Goal: Task Accomplishment & Management: Use online tool/utility

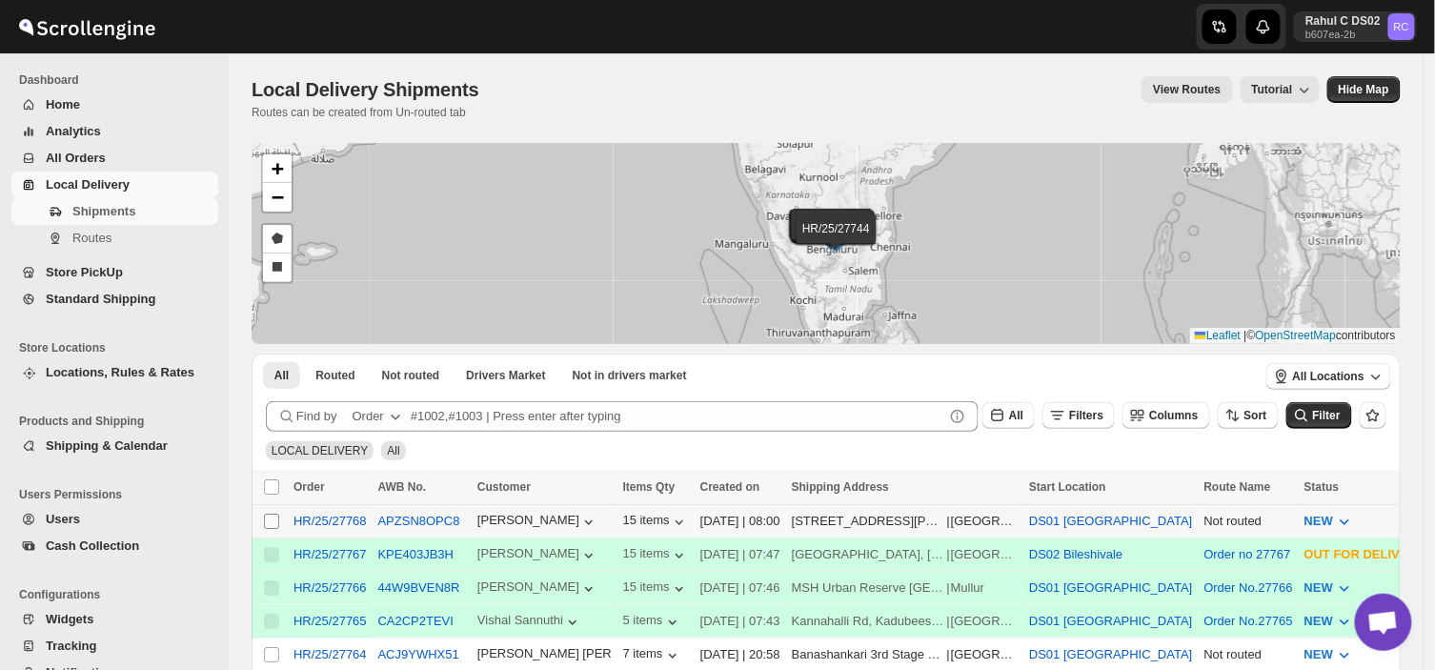
click at [272, 522] on input "Select shipment" at bounding box center [271, 520] width 15 height 15
checkbox input "true"
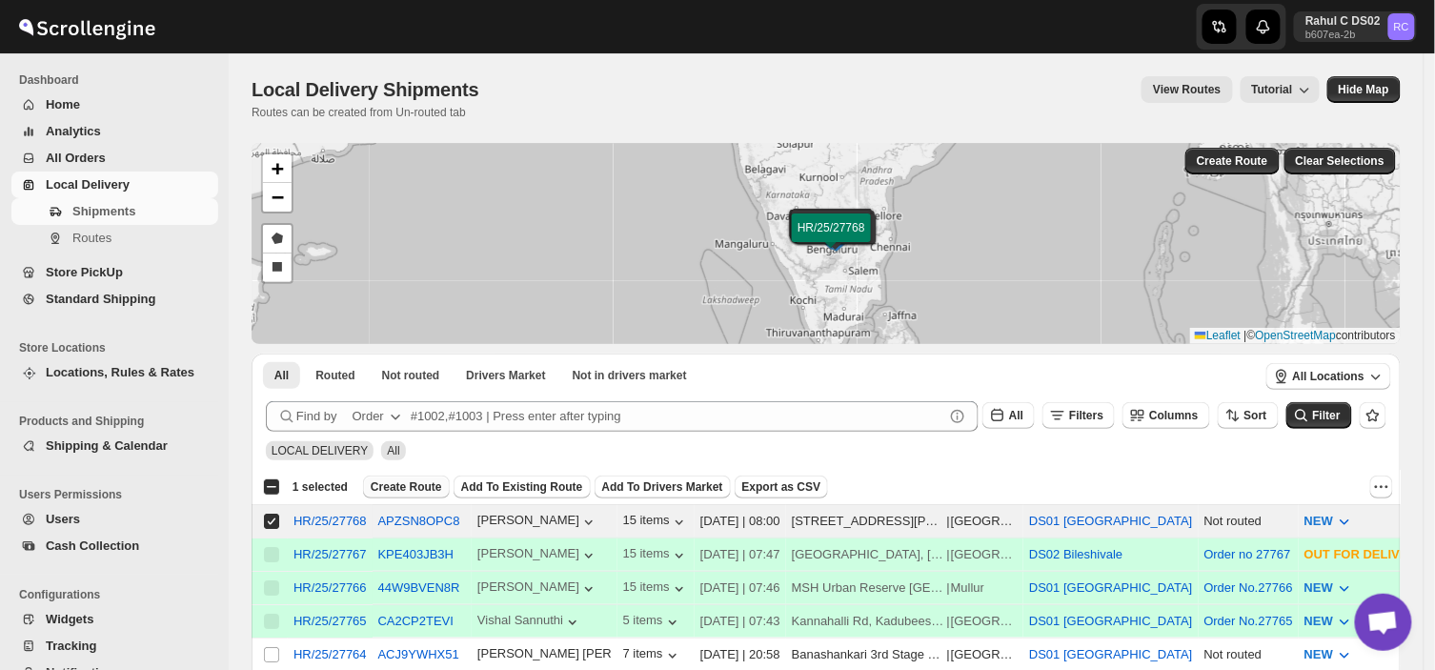
click at [388, 482] on span "Create Route" at bounding box center [406, 486] width 71 height 15
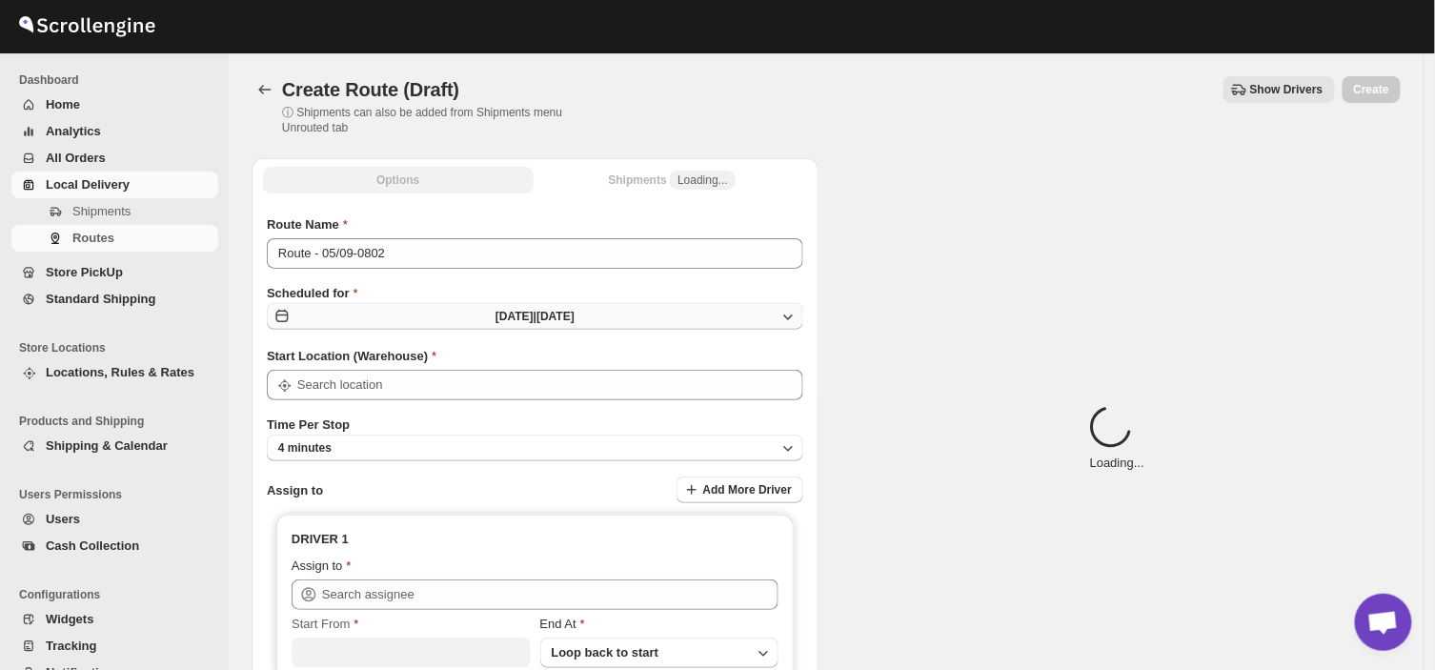
type input "DS01 [GEOGRAPHIC_DATA]"
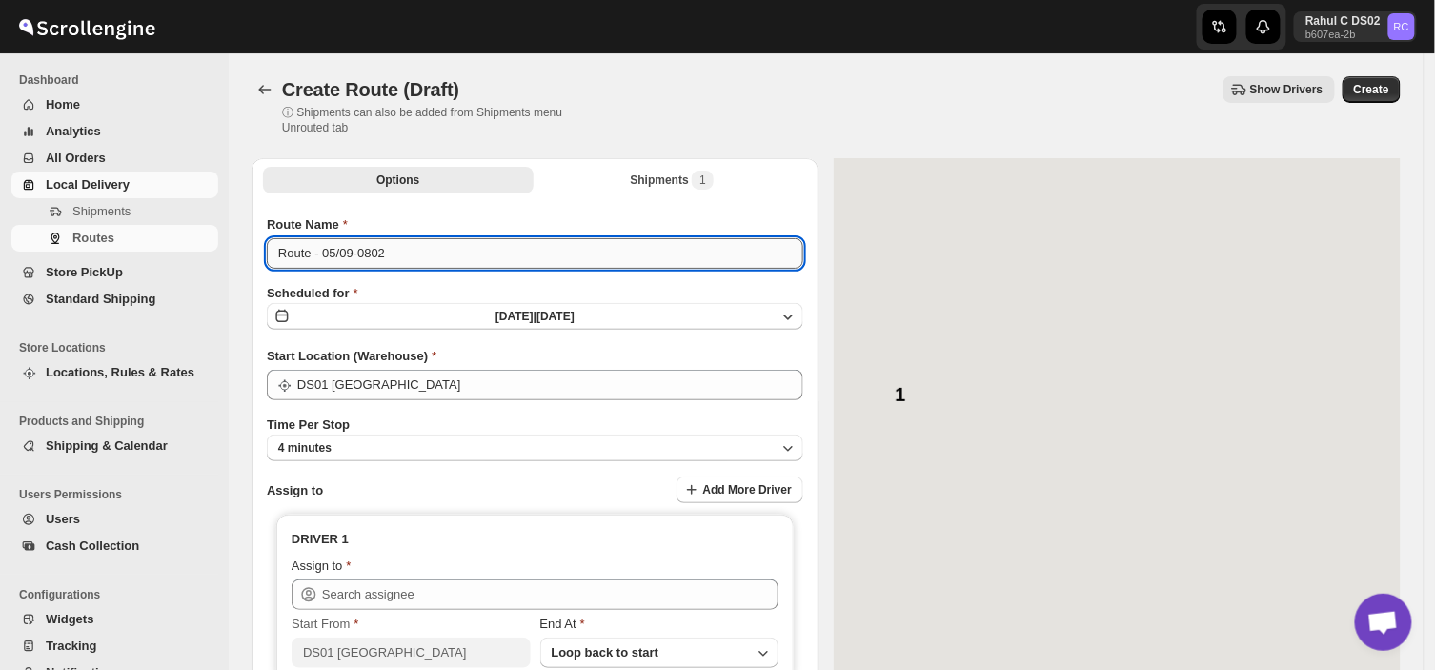
click at [385, 255] on input "Route - 05/09-0802" at bounding box center [535, 253] width 536 height 30
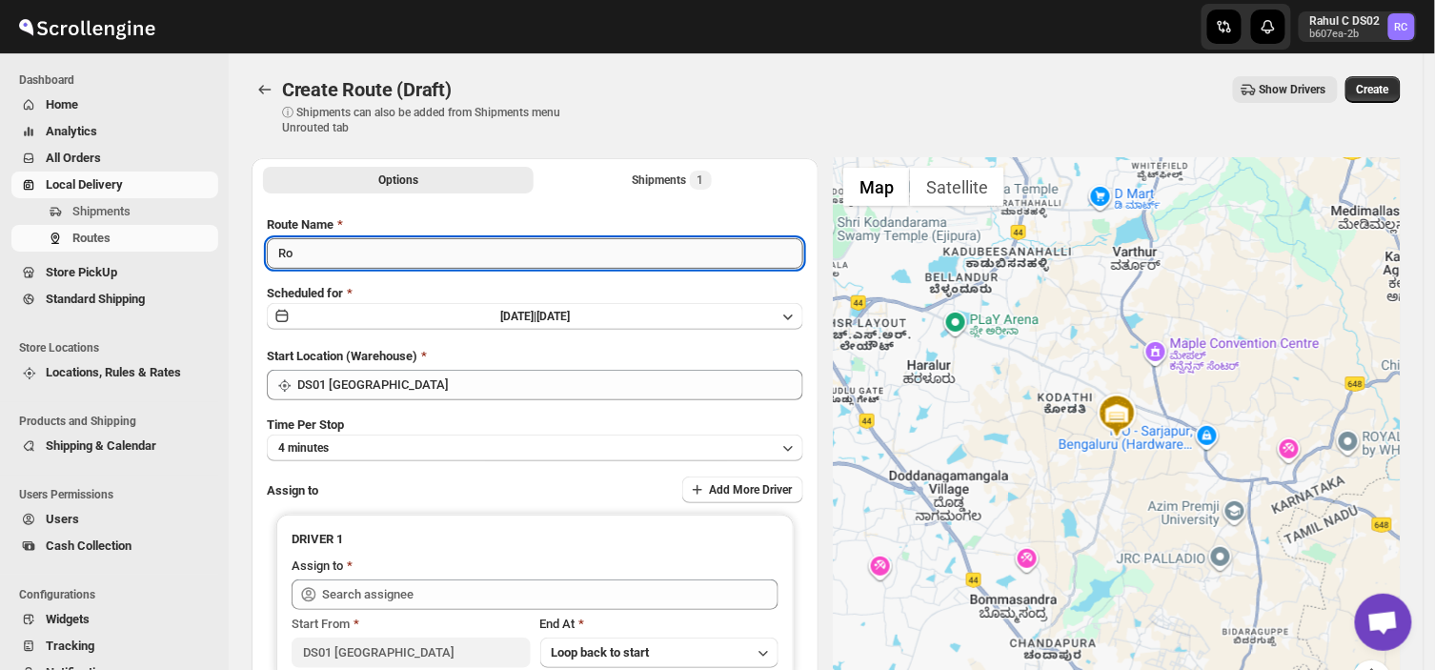
type input "R"
type input "Order no 27768"
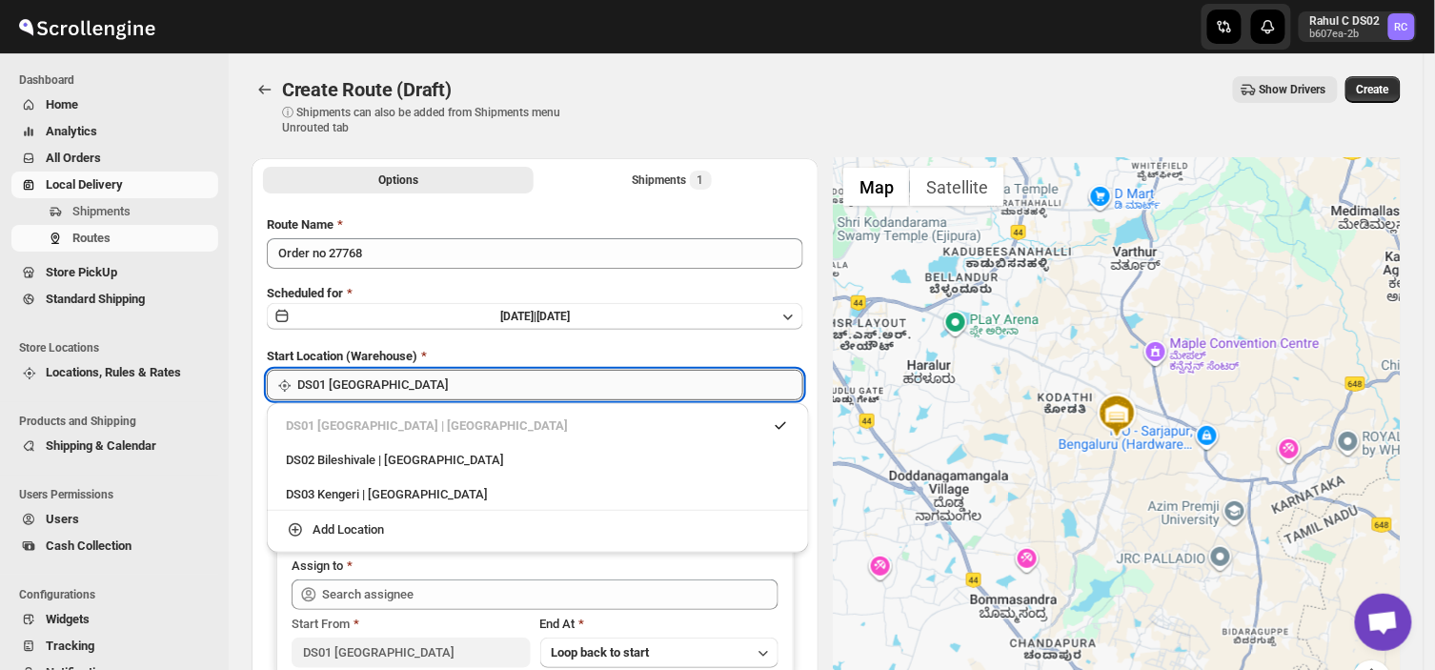
click at [392, 377] on input "DS01 [GEOGRAPHIC_DATA]" at bounding box center [550, 385] width 506 height 30
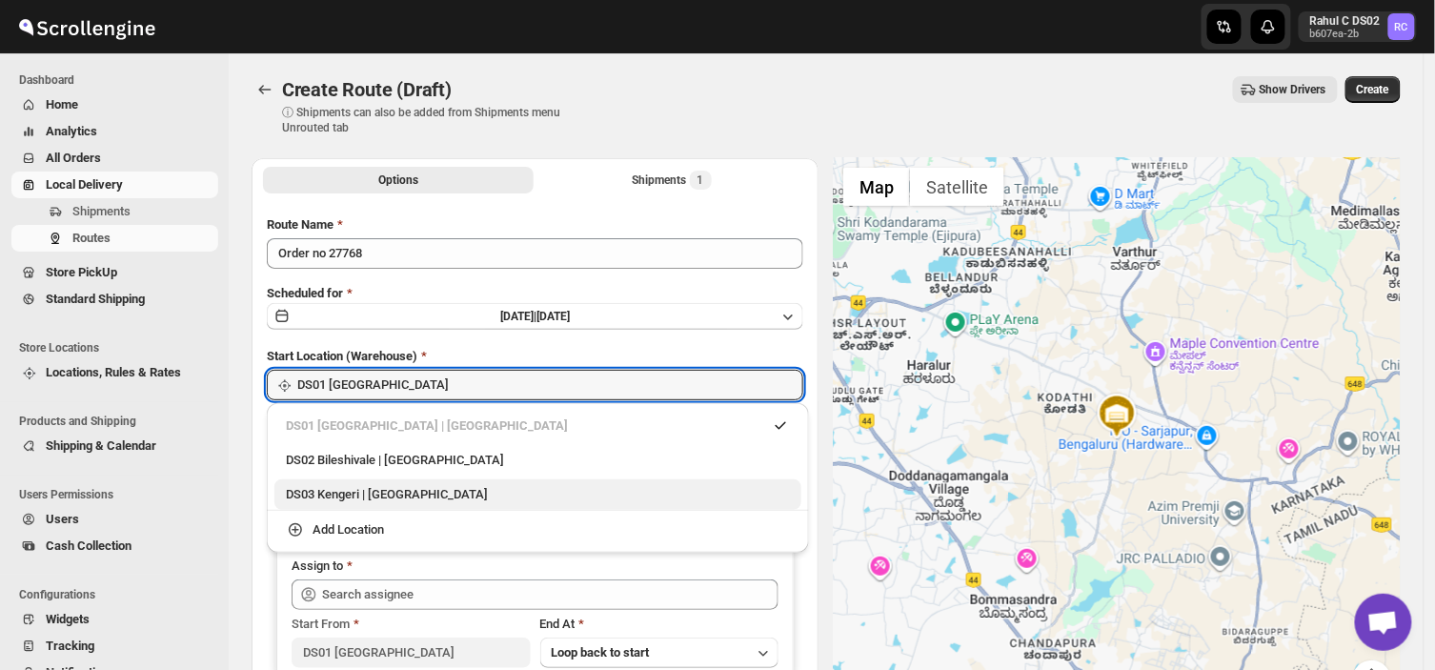
click at [311, 493] on div "DS03 Kengeri | [GEOGRAPHIC_DATA]" at bounding box center [538, 494] width 504 height 19
type input "DS03 Kengeri"
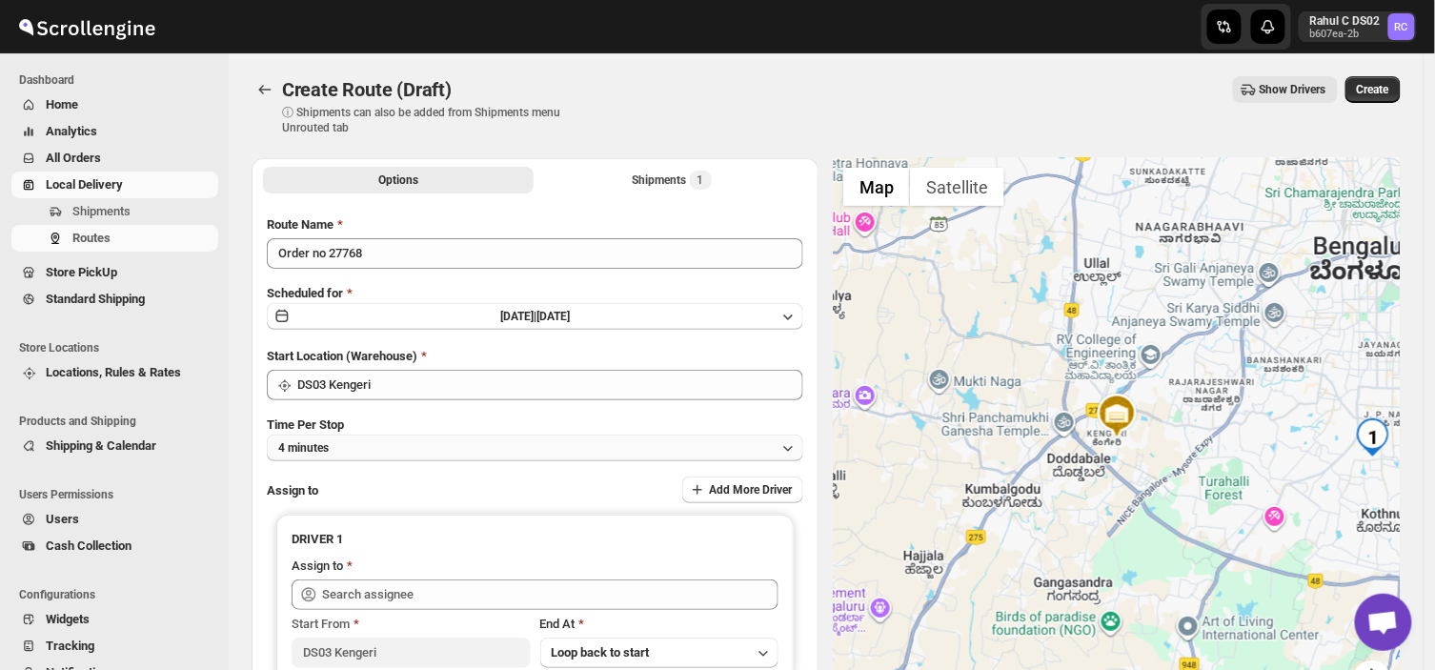
click at [346, 448] on button "4 minutes" at bounding box center [535, 447] width 536 height 27
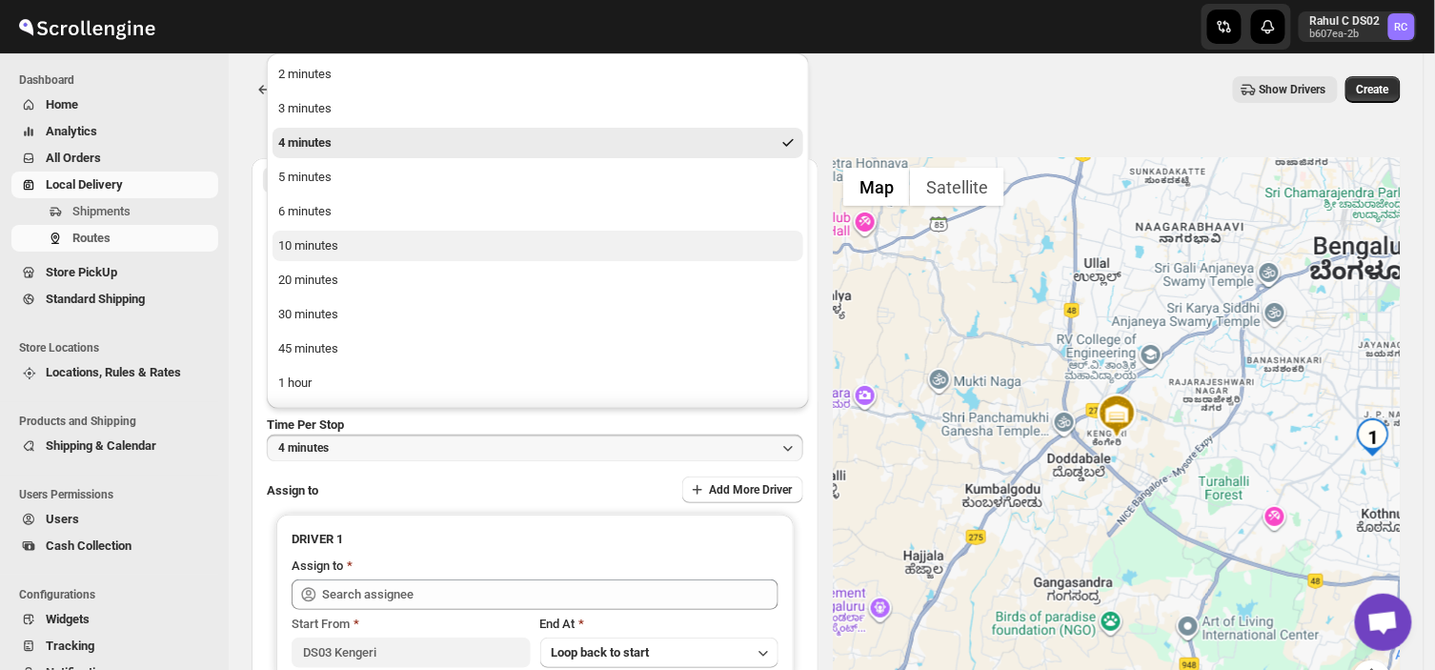
click at [325, 240] on div "10 minutes" at bounding box center [308, 245] width 60 height 19
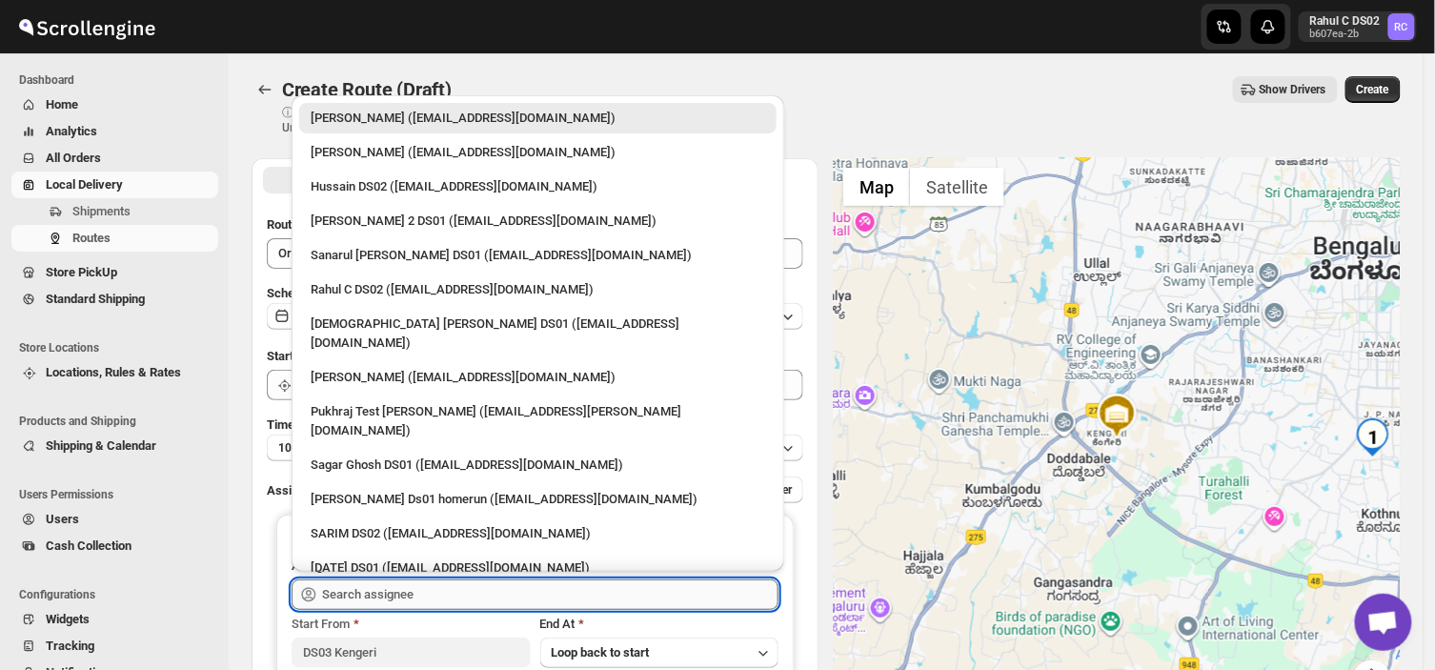
click at [425, 589] on input "text" at bounding box center [550, 594] width 456 height 30
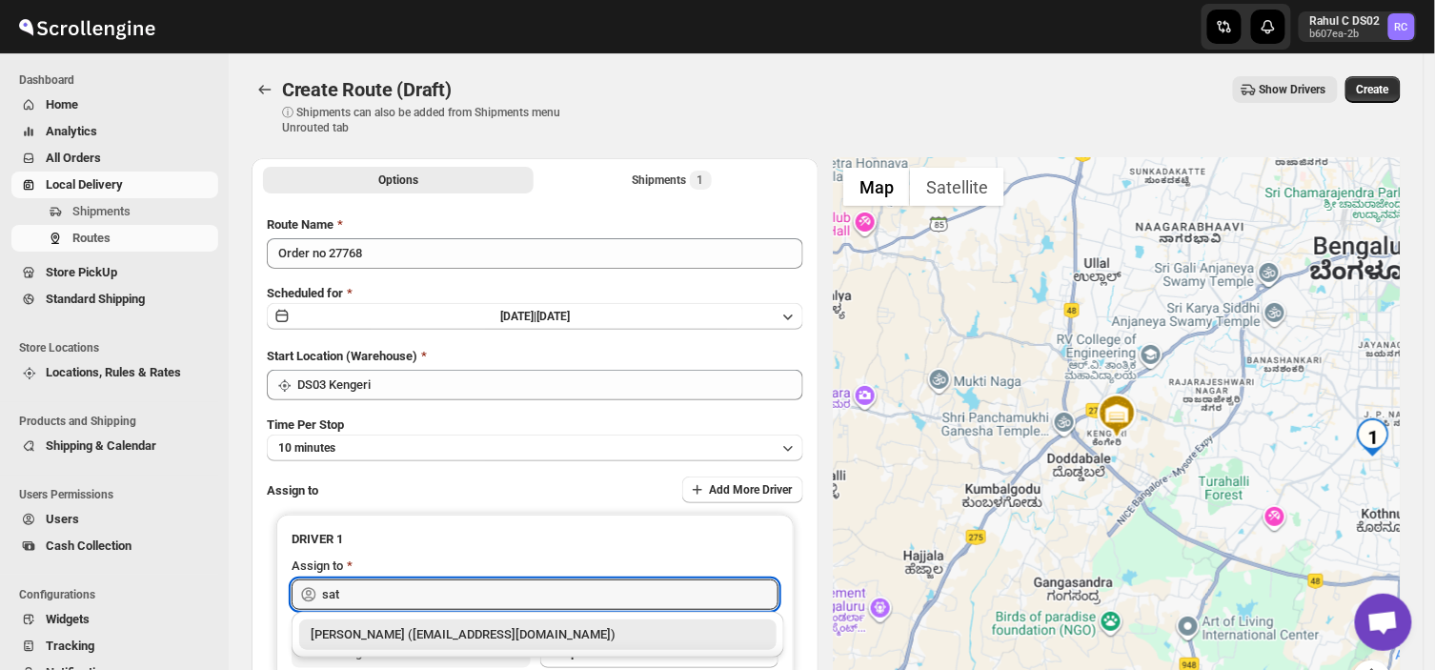
click at [459, 635] on div "[PERSON_NAME] ([EMAIL_ADDRESS][DOMAIN_NAME])" at bounding box center [538, 634] width 454 height 19
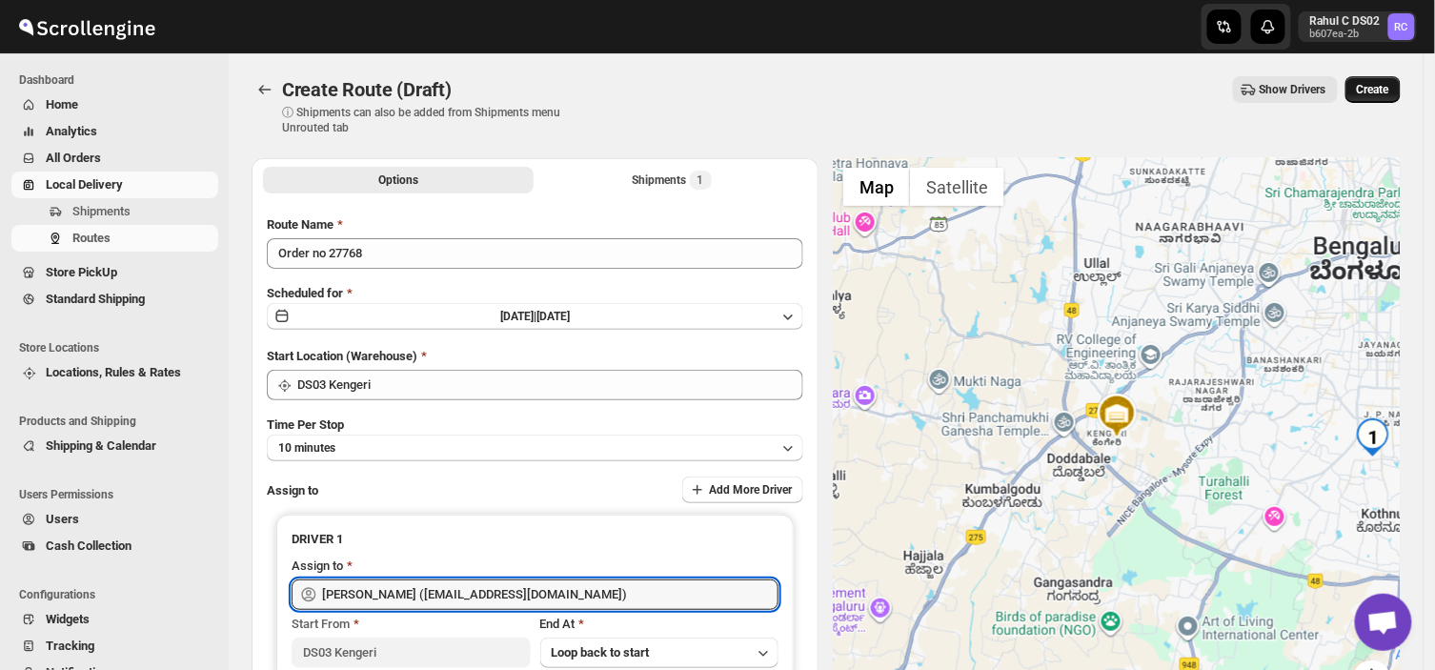
type input "[PERSON_NAME] ([EMAIL_ADDRESS][DOMAIN_NAME])"
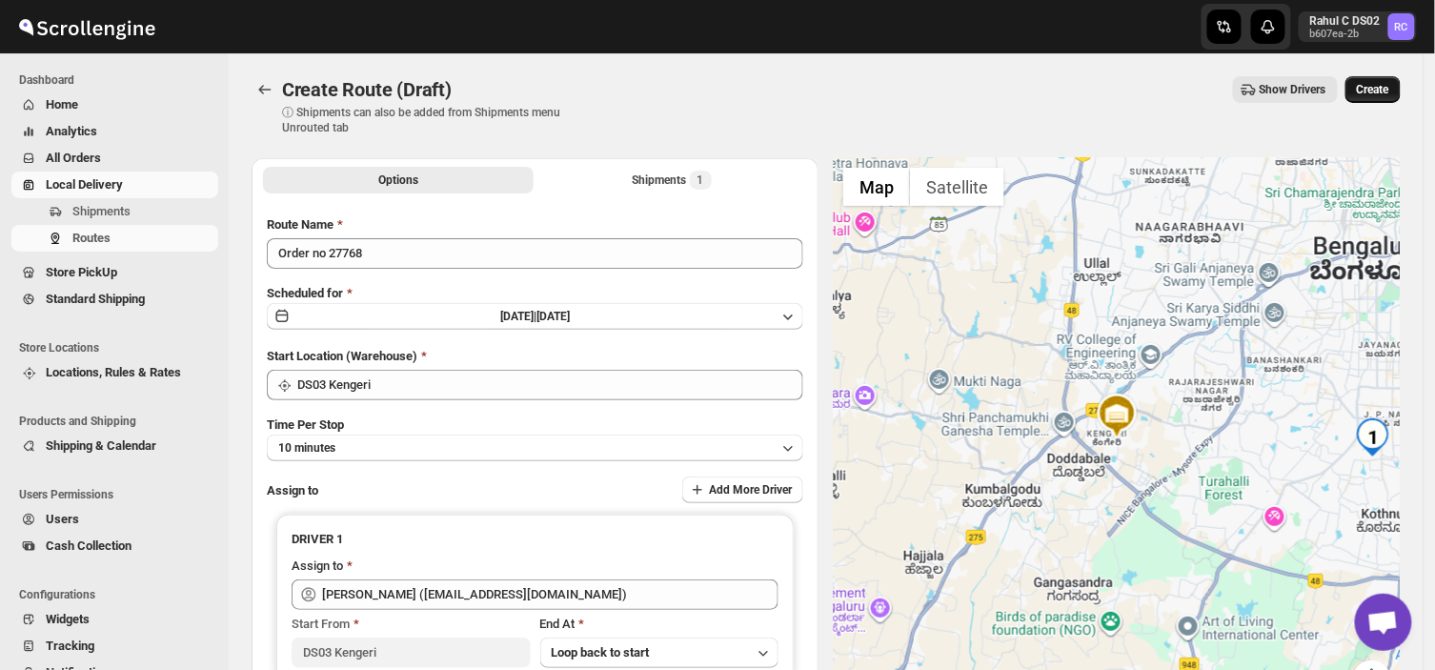
click at [1376, 90] on span "Create" at bounding box center [1372, 89] width 32 height 15
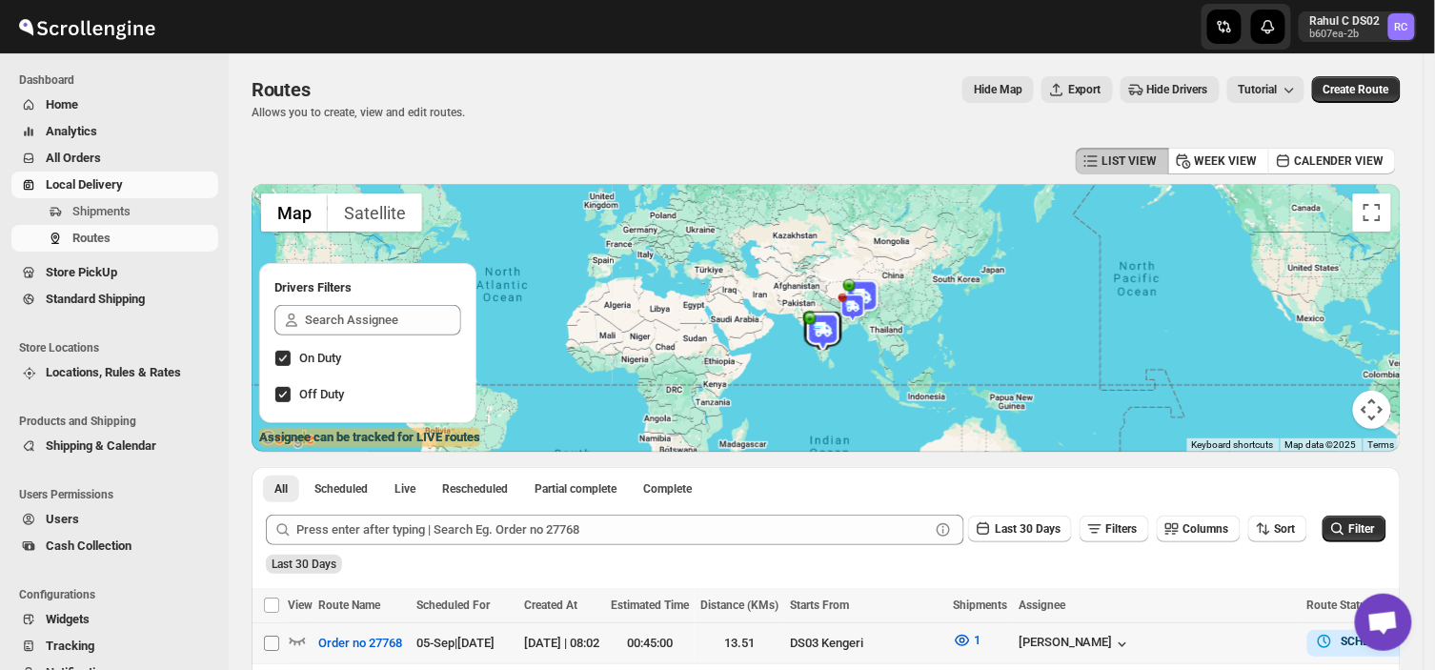
click at [270, 642] on input "Select route" at bounding box center [271, 642] width 15 height 15
checkbox input "true"
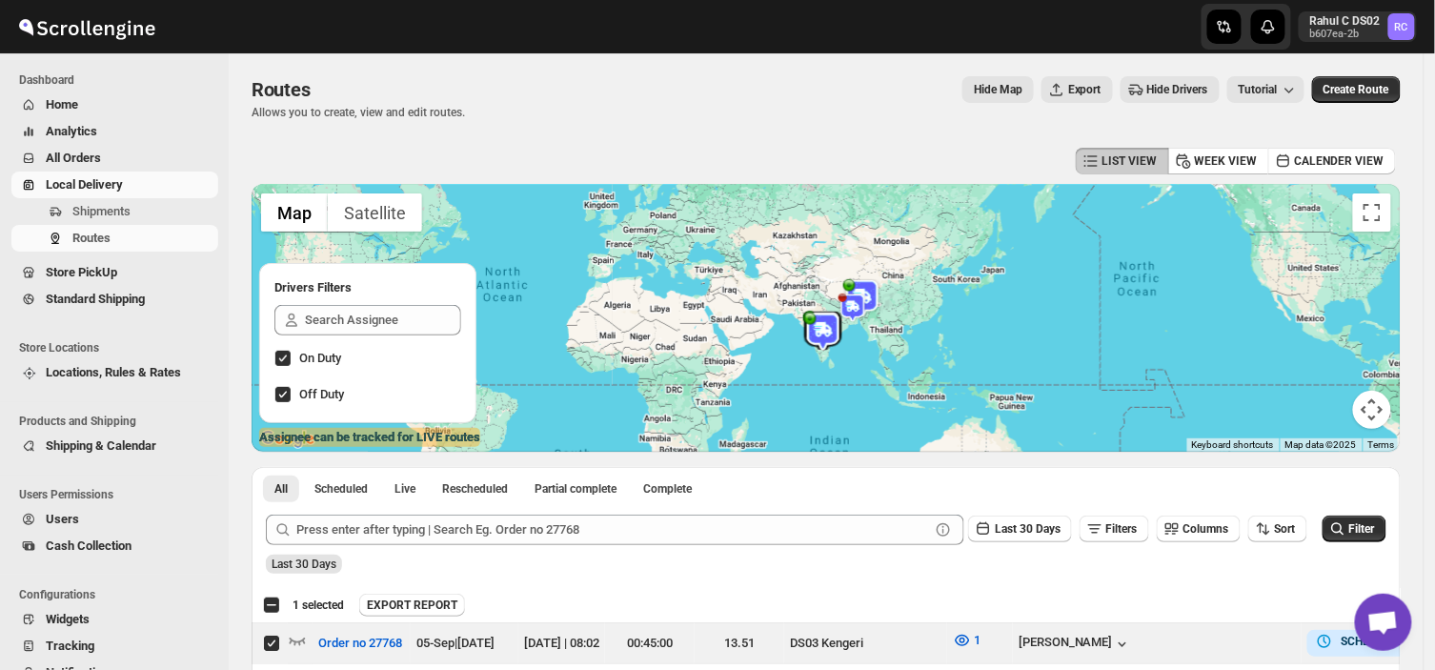
click at [842, 330] on img at bounding box center [823, 331] width 38 height 38
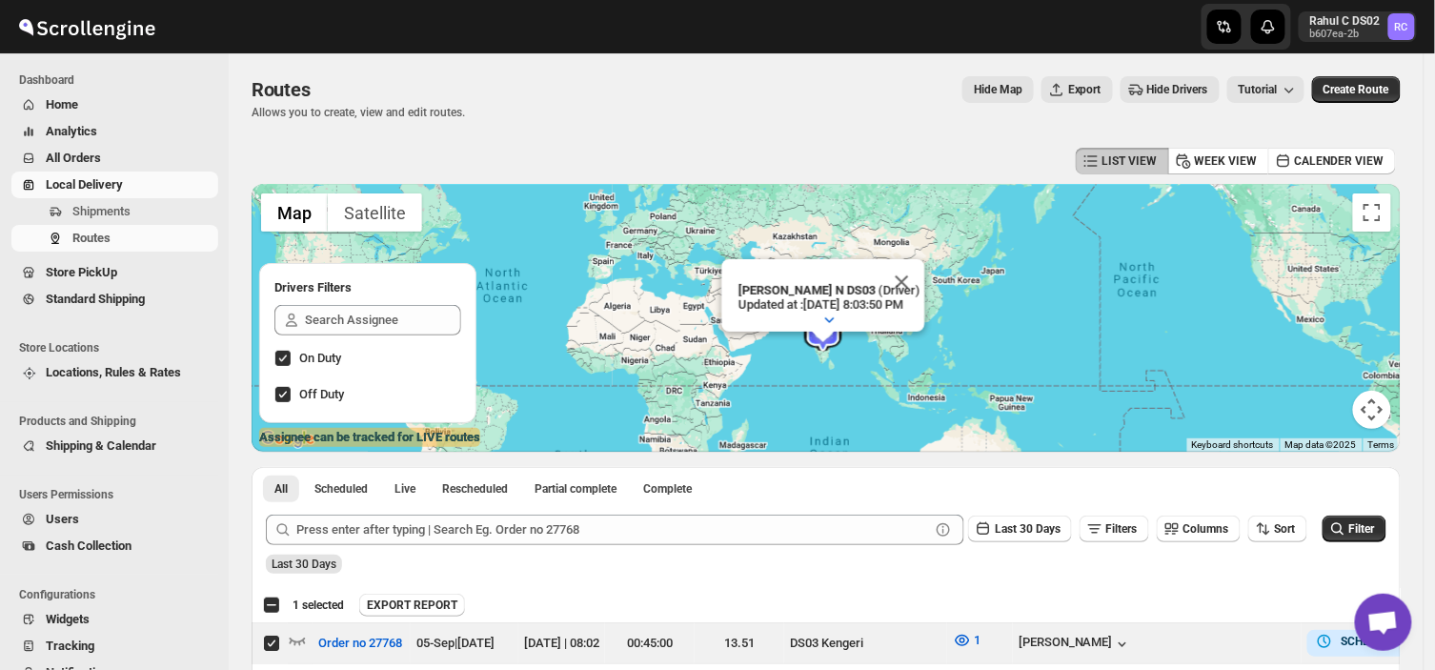
click at [842, 330] on div "Mohan Kumar N DS03 (Driver) Updated at : 8/27/2025, 8:03:50 PM Duty mode Enable…" at bounding box center [828, 304] width 191 height 53
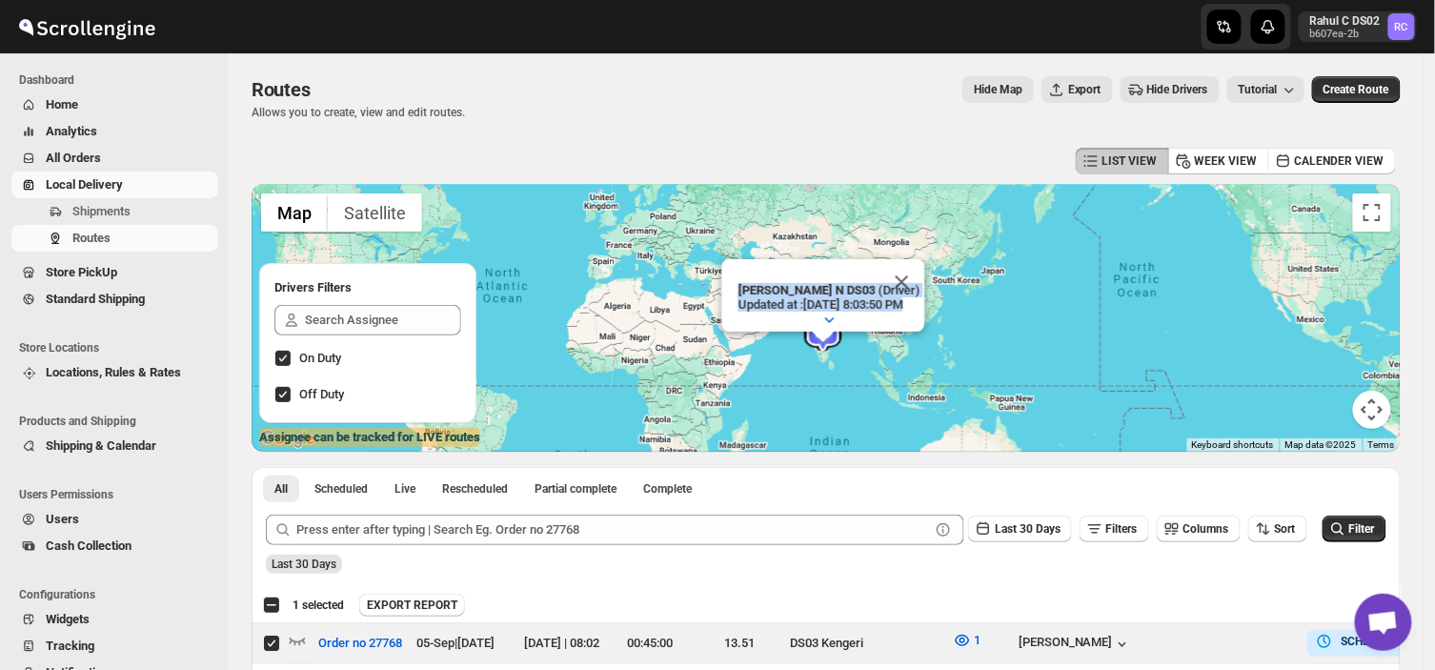
click at [842, 330] on div "Mohan Kumar N DS03 (Driver) Updated at : 8/27/2025, 8:03:50 PM Duty mode Enable…" at bounding box center [828, 304] width 191 height 53
click at [1369, 221] on button "Toggle fullscreen view" at bounding box center [1372, 212] width 38 height 38
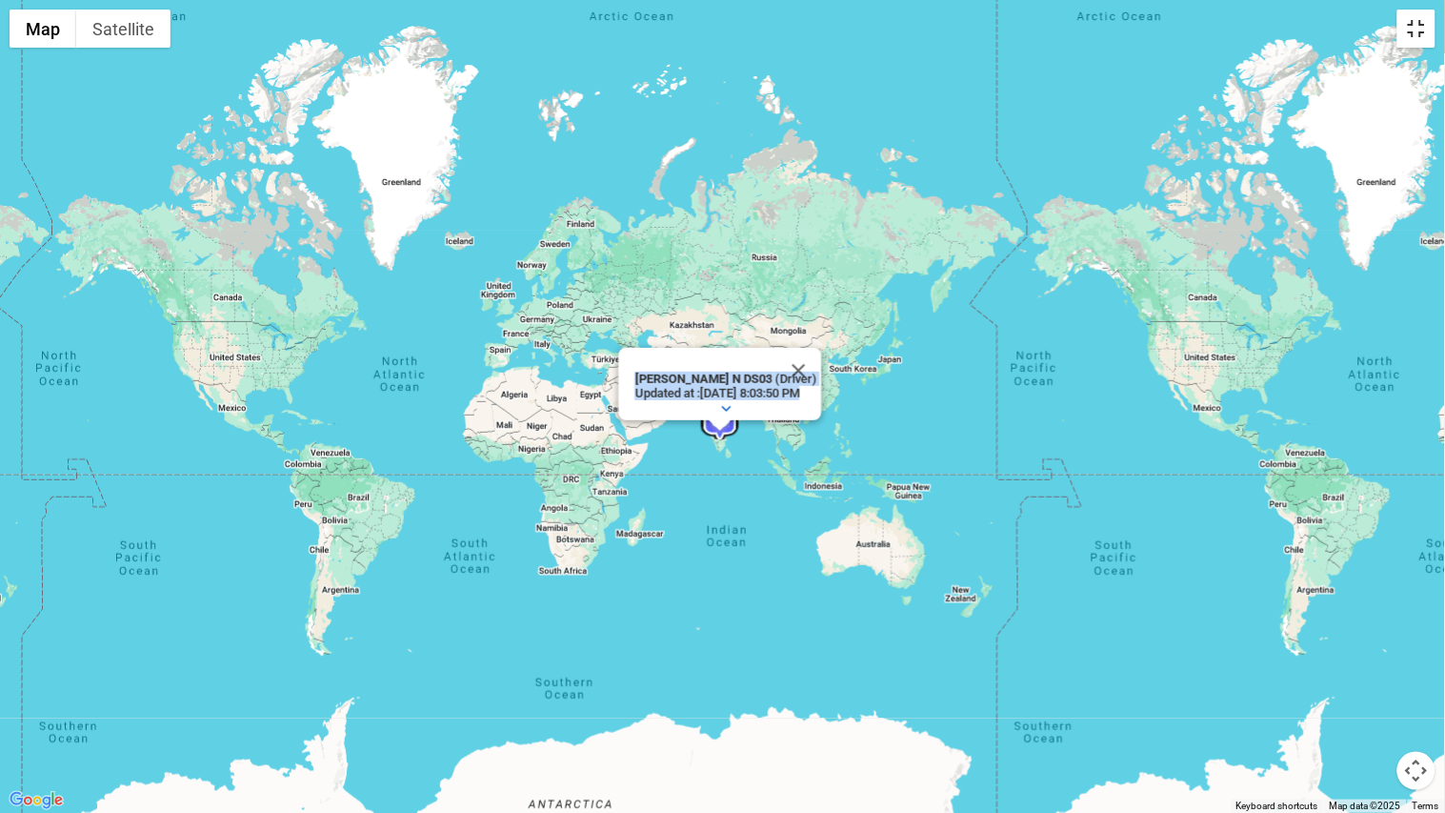
click at [1415, 35] on button "Toggle fullscreen view" at bounding box center [1416, 29] width 38 height 38
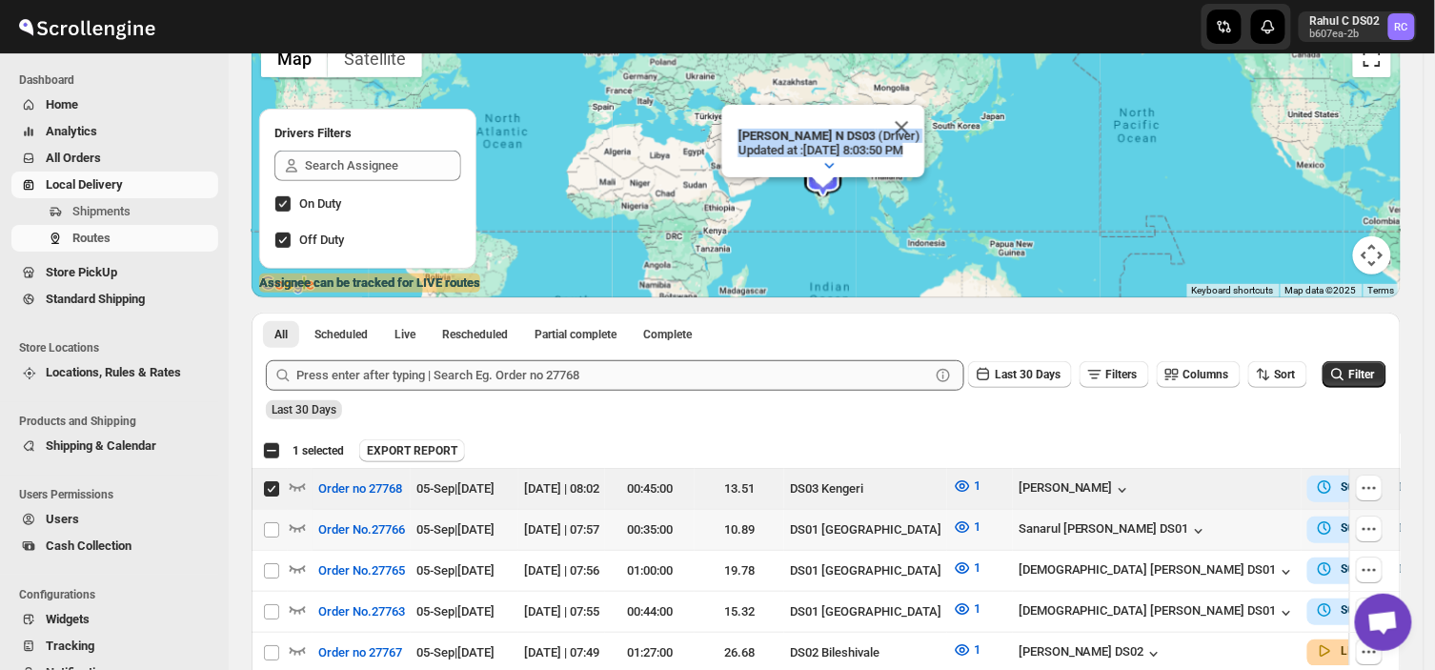
scroll to position [155, 0]
click at [813, 142] on p "Updated at : 8/27/2025, 8:03:50 PM" at bounding box center [829, 149] width 182 height 14
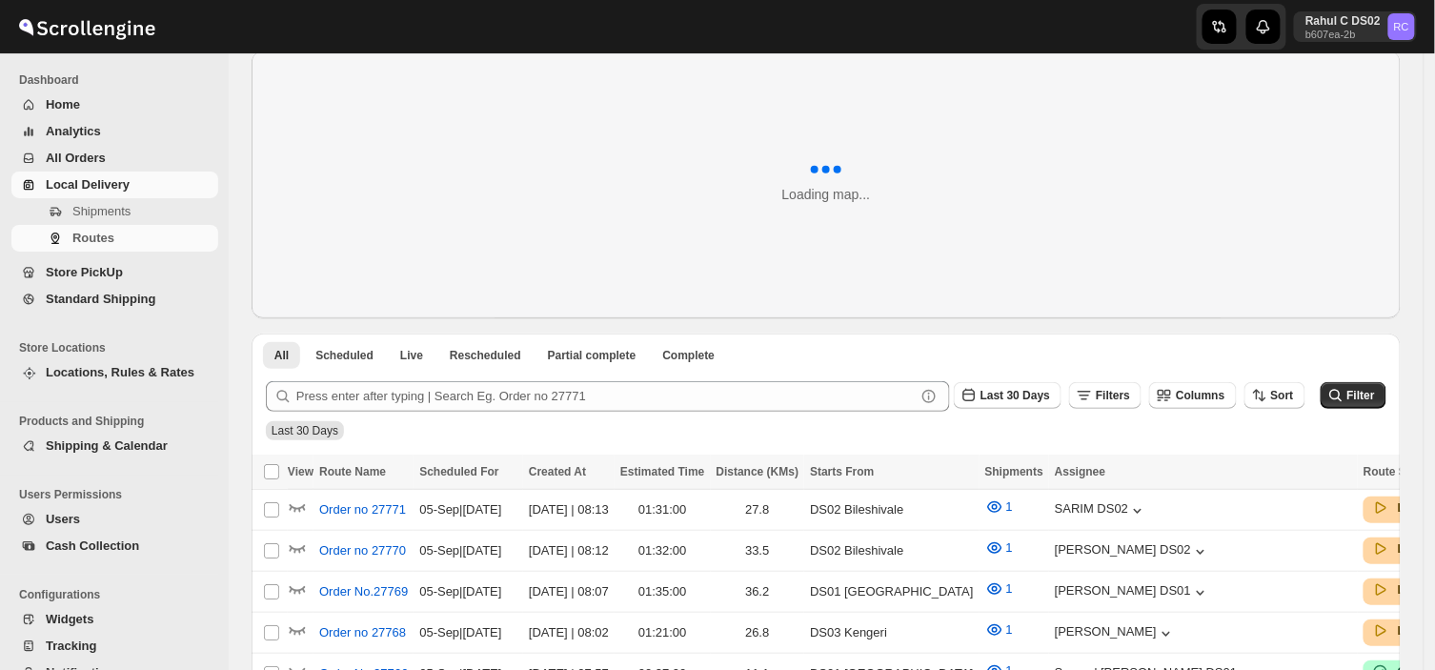
scroll to position [155, 0]
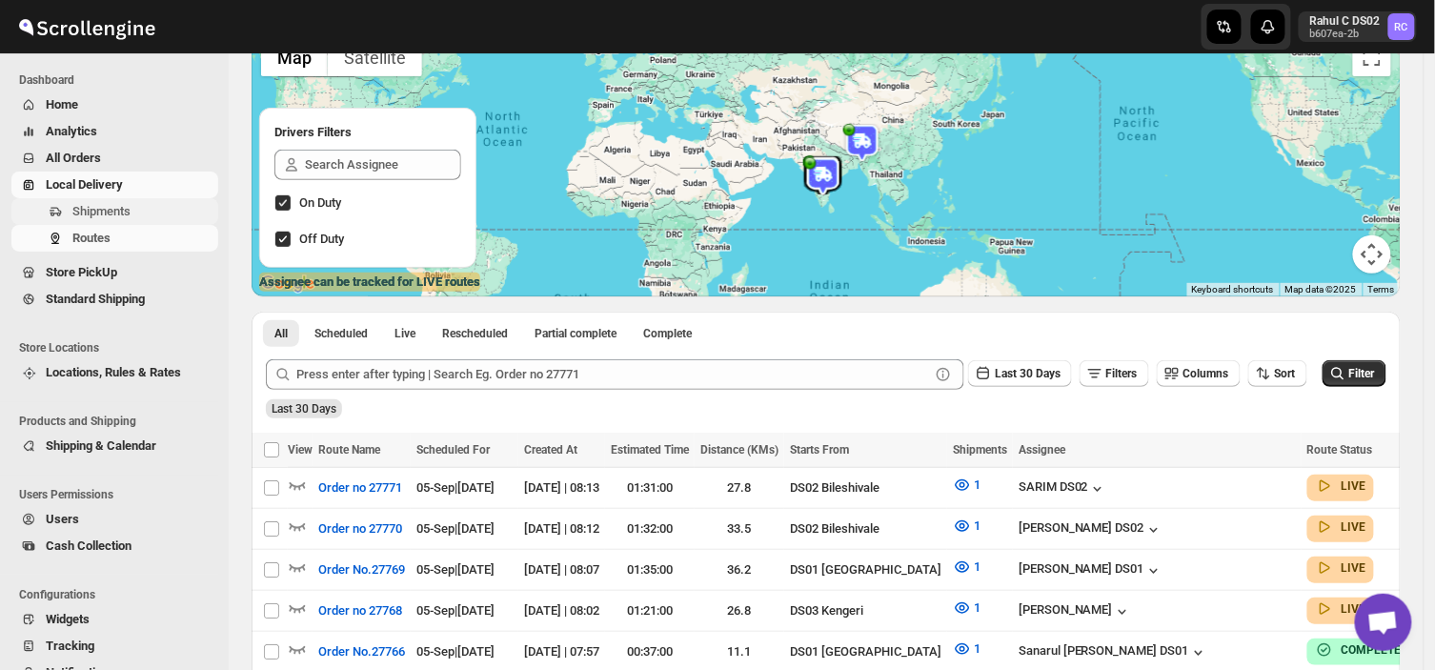
click at [151, 208] on span "Shipments" at bounding box center [143, 211] width 142 height 19
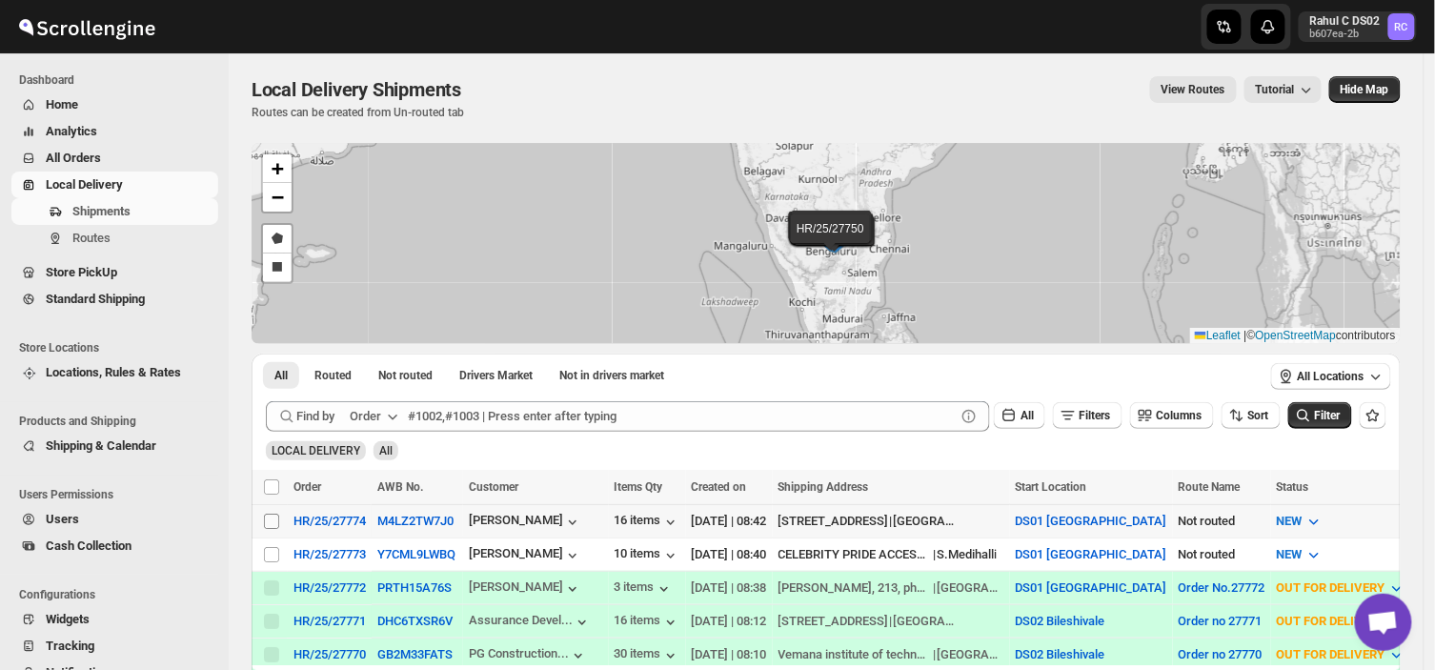
click at [273, 521] on input "Select shipment" at bounding box center [271, 520] width 15 height 15
checkbox input "true"
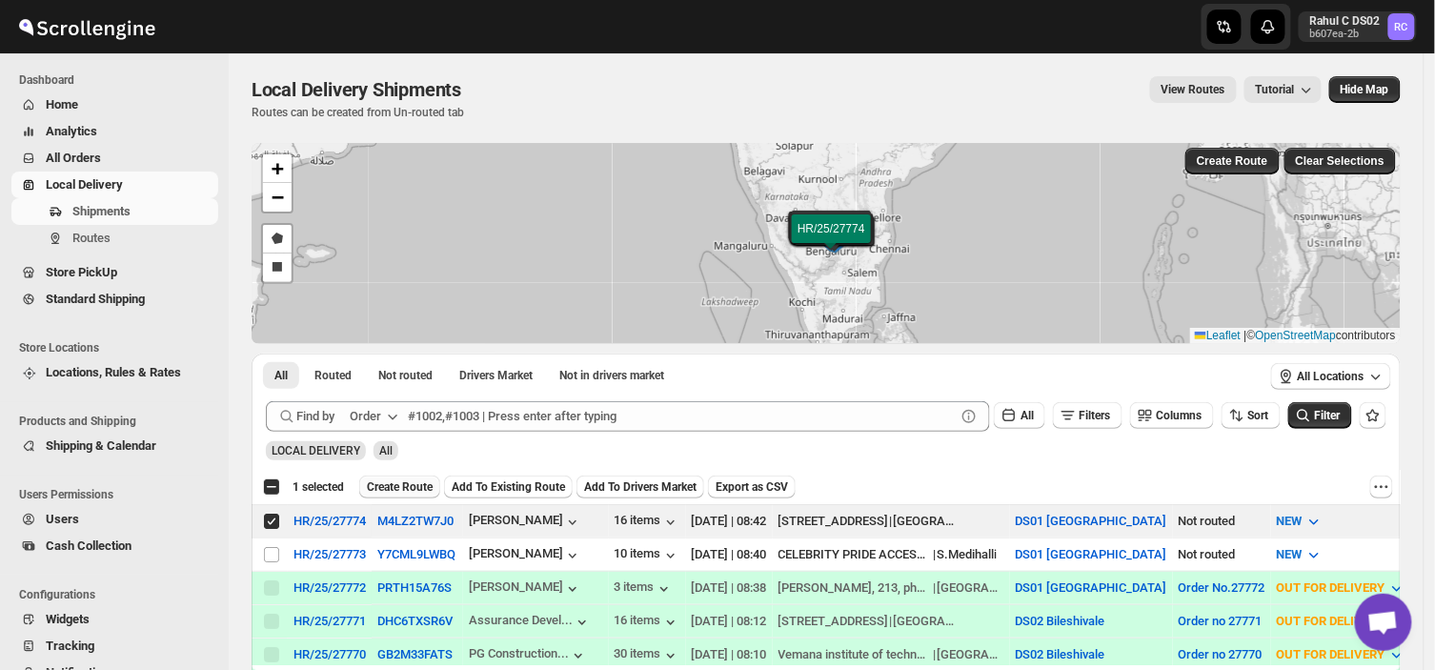
click at [389, 482] on span "Create Route" at bounding box center [400, 486] width 66 height 15
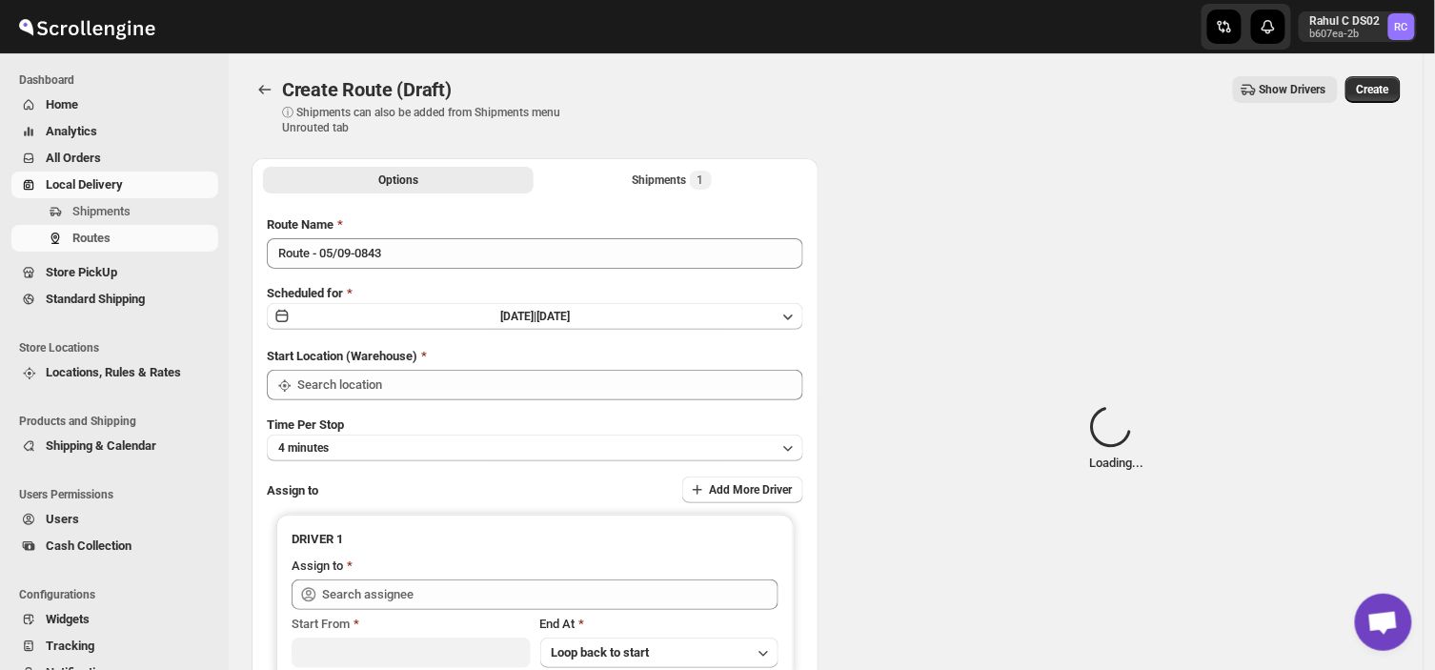
type input "DS01 [GEOGRAPHIC_DATA]"
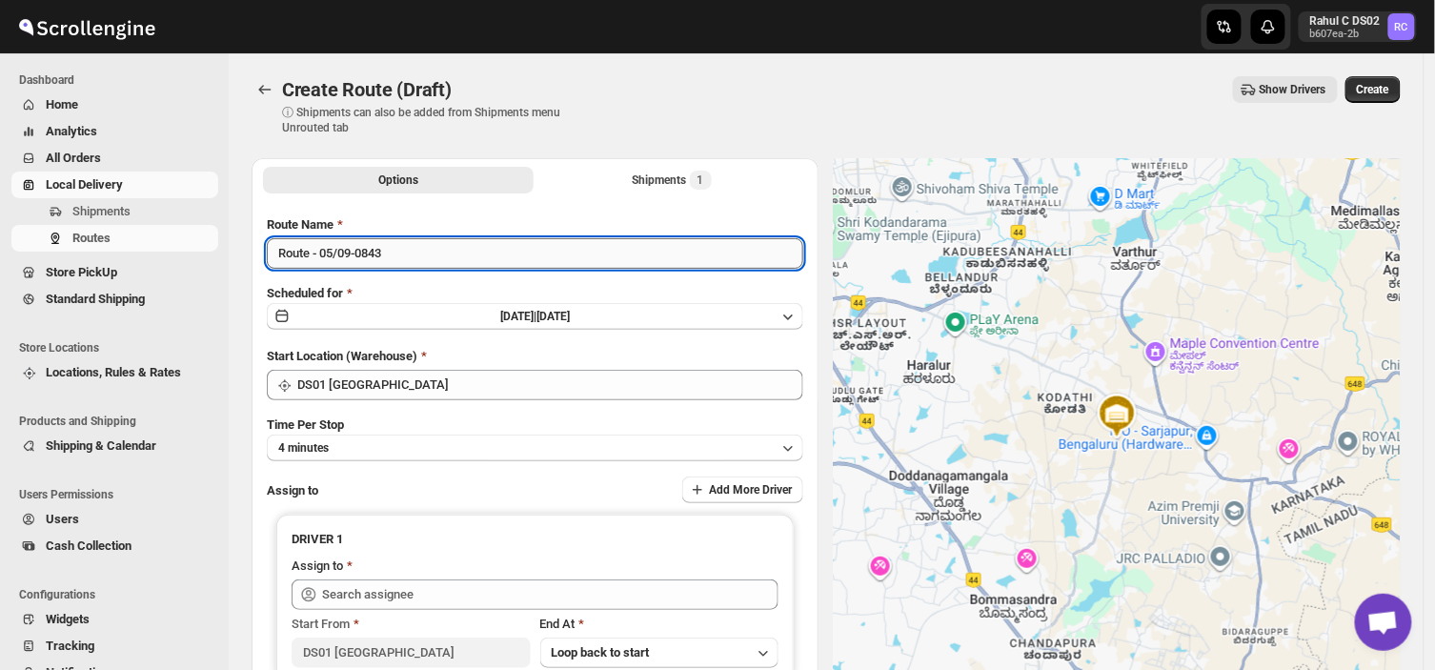
click at [388, 252] on input "Route - 05/09-0843" at bounding box center [535, 253] width 536 height 30
type input "R"
type input "Order no 27774"
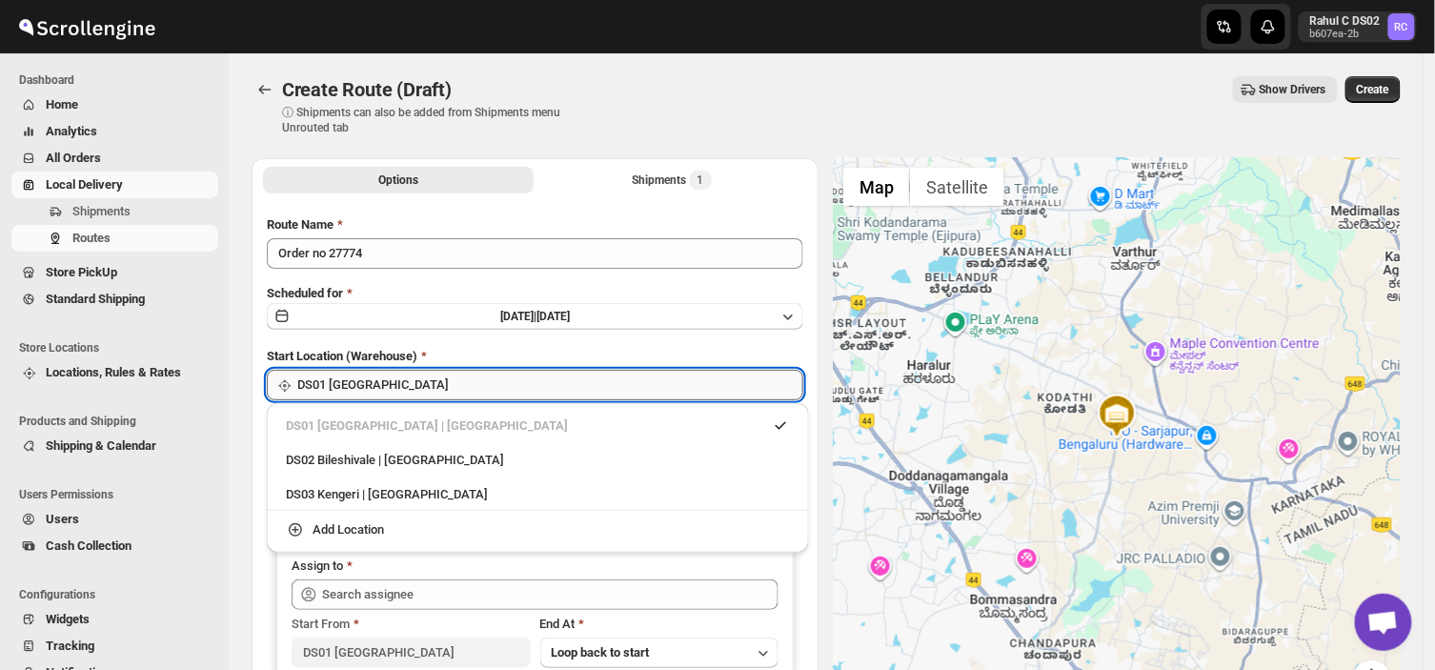
click at [425, 382] on input "DS01 [GEOGRAPHIC_DATA]" at bounding box center [550, 385] width 506 height 30
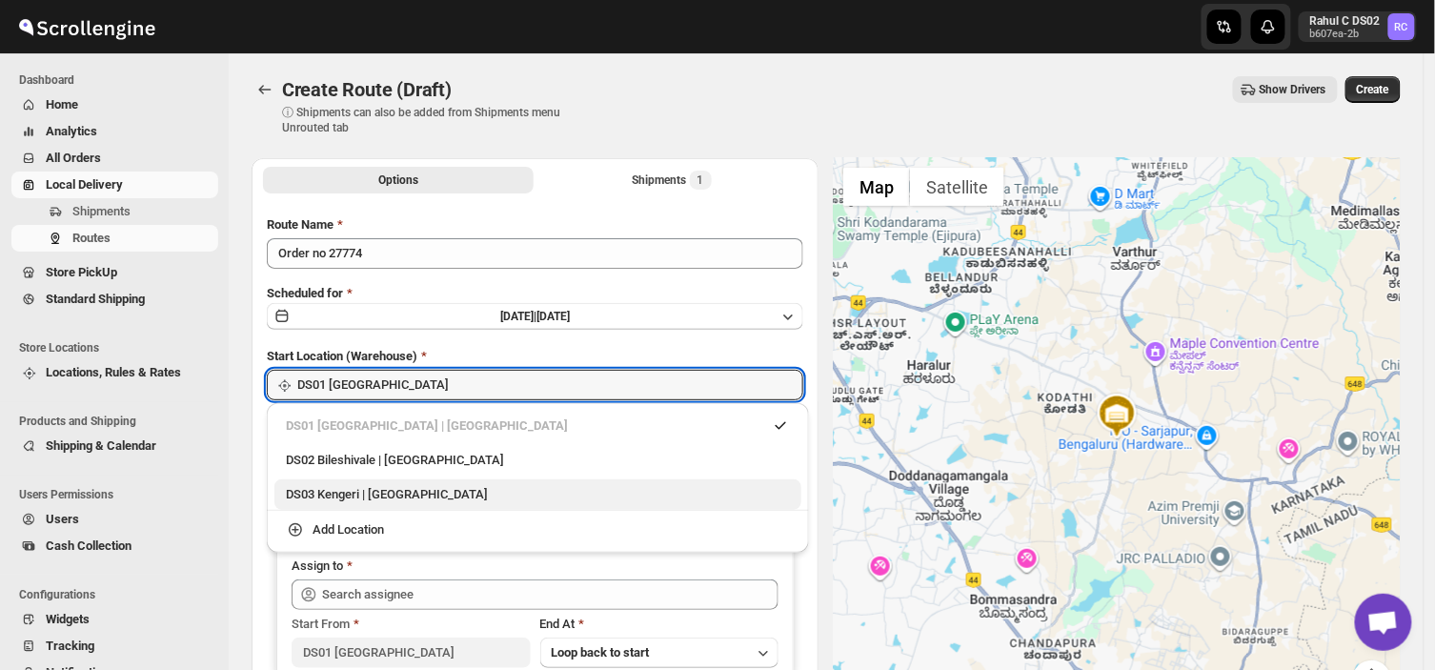
click at [393, 501] on div "DS03 Kengeri | [GEOGRAPHIC_DATA]" at bounding box center [538, 494] width 504 height 19
type input "DS03 Kengeri"
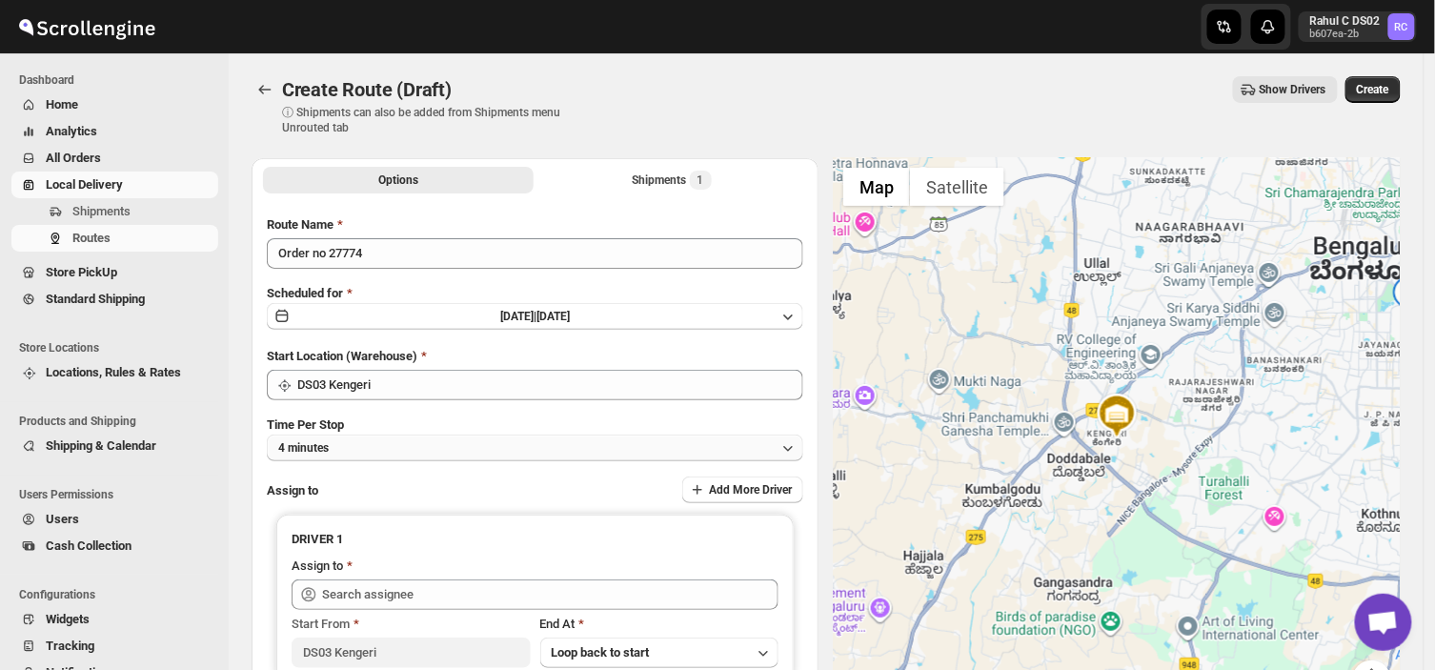
click at [378, 441] on button "4 minutes" at bounding box center [535, 447] width 536 height 27
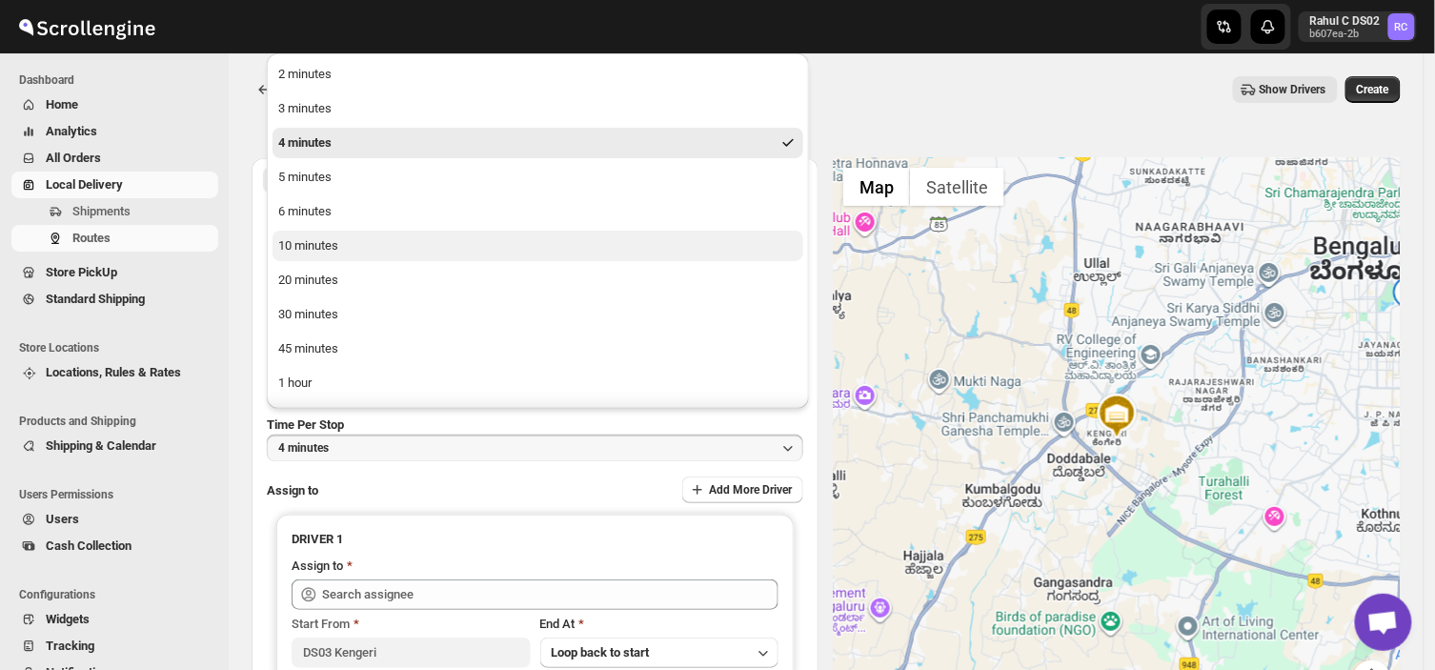
click at [354, 245] on button "10 minutes" at bounding box center [537, 246] width 531 height 30
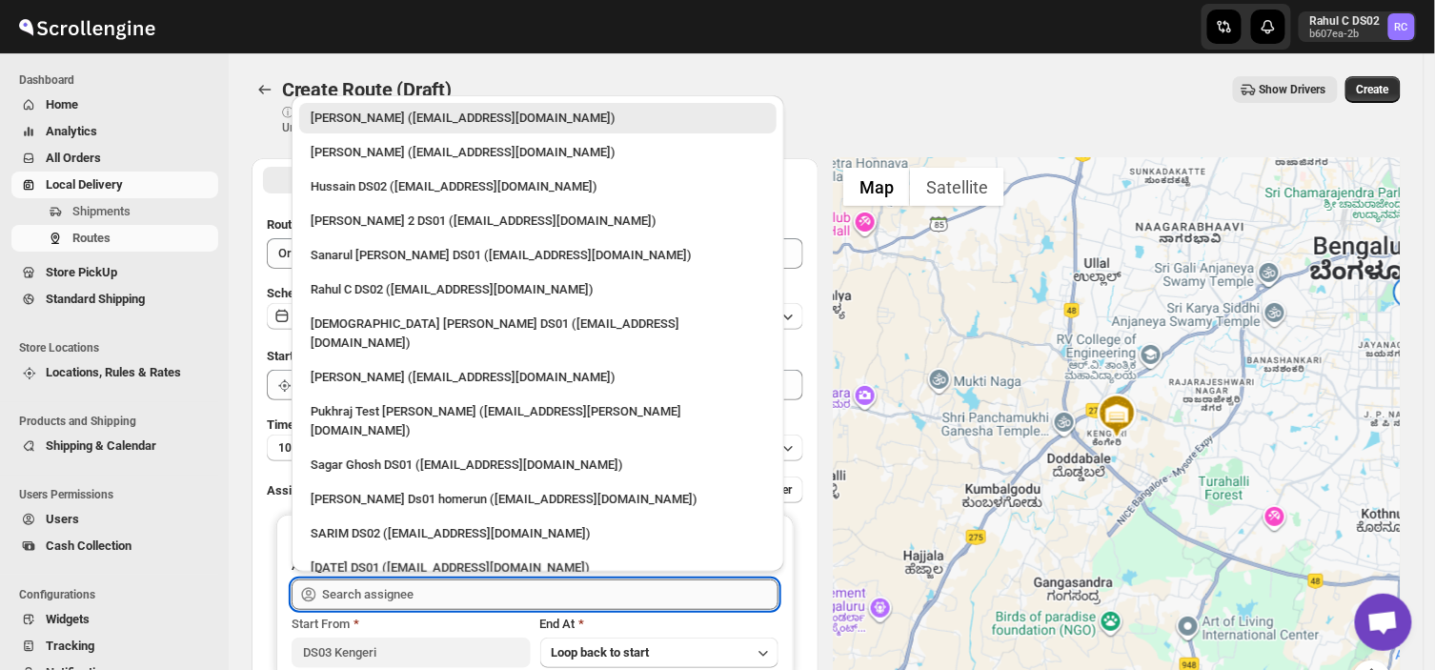
click at [411, 584] on input "text" at bounding box center [550, 594] width 456 height 30
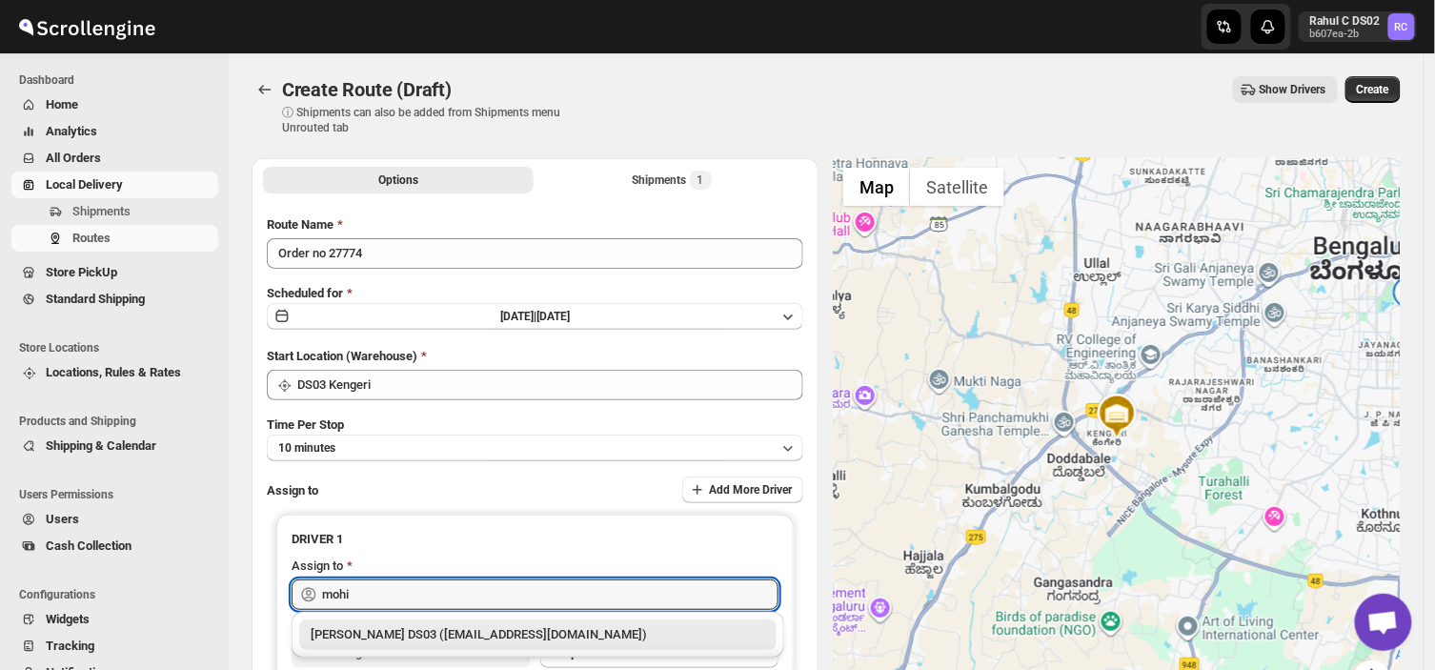
click at [441, 632] on div "[PERSON_NAME] DS03 ([EMAIL_ADDRESS][DOMAIN_NAME])" at bounding box center [538, 634] width 454 height 19
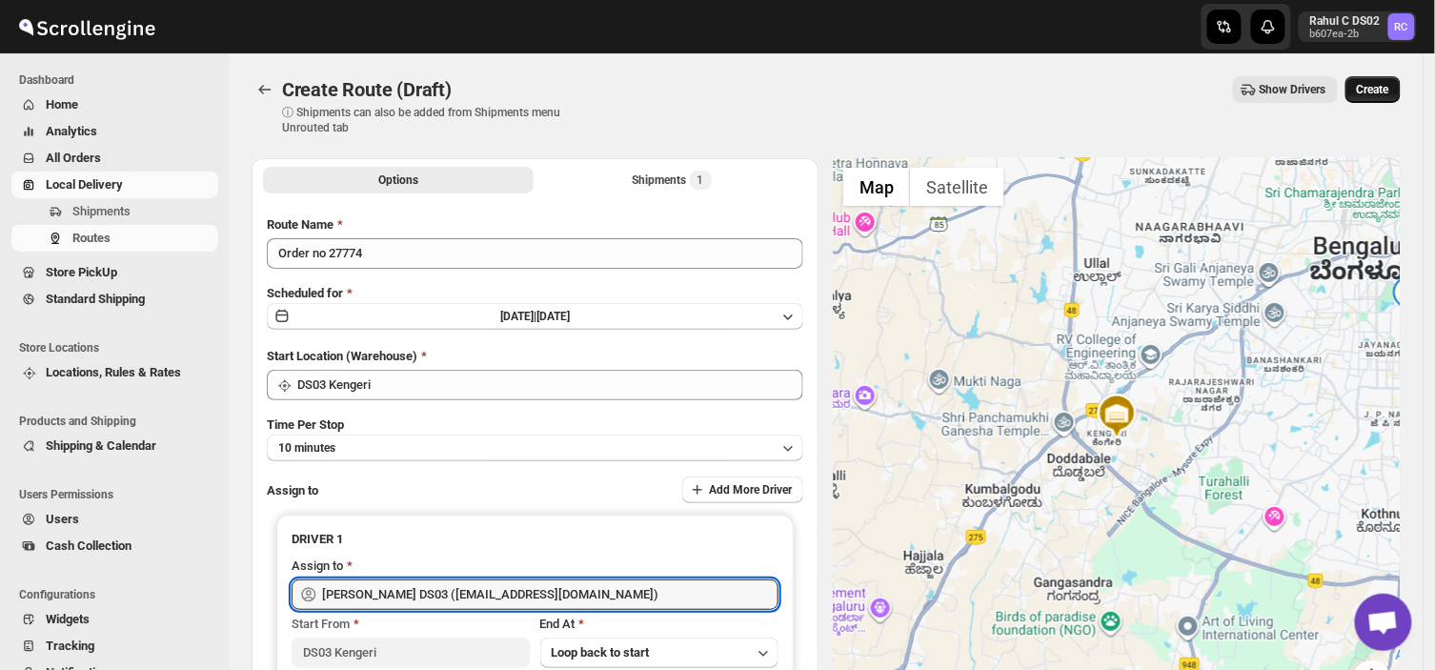
type input "[PERSON_NAME] DS03 ([EMAIL_ADDRESS][DOMAIN_NAME])"
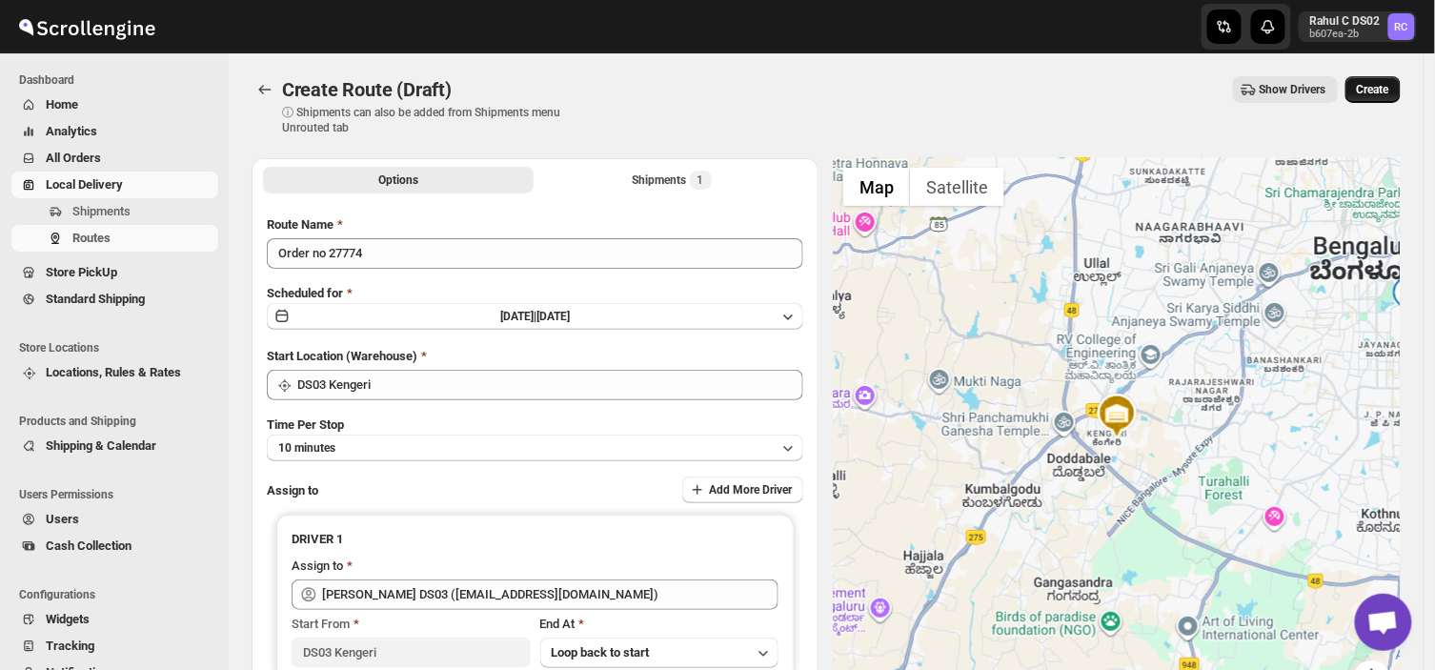
click at [1365, 84] on button "Create" at bounding box center [1372, 89] width 55 height 27
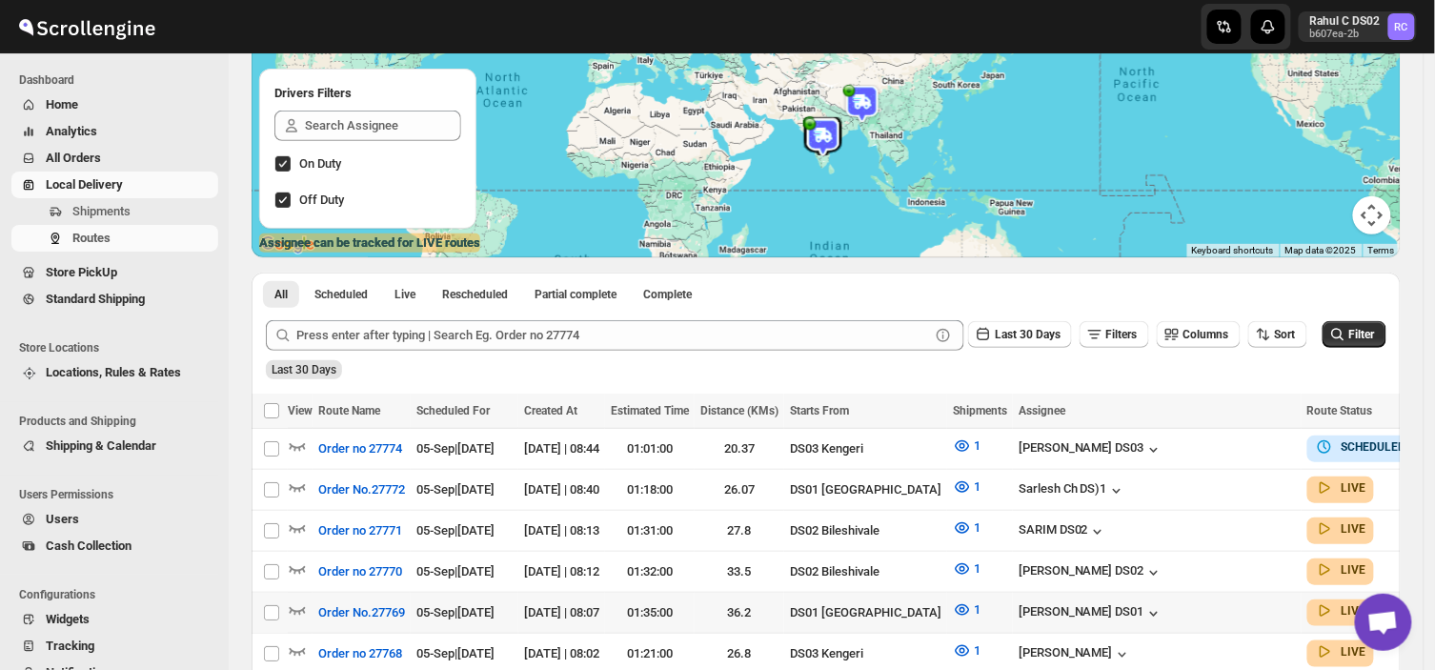
scroll to position [193, 0]
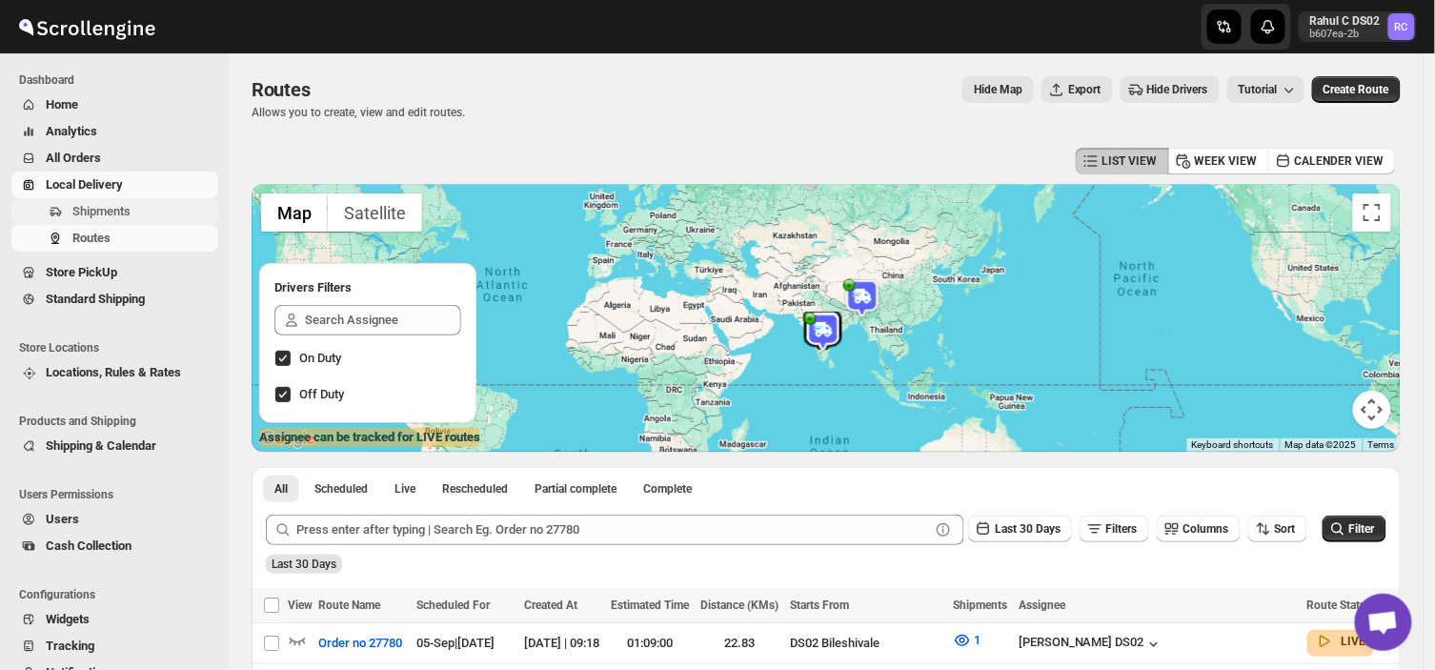
click at [129, 211] on span "Shipments" at bounding box center [101, 211] width 58 height 14
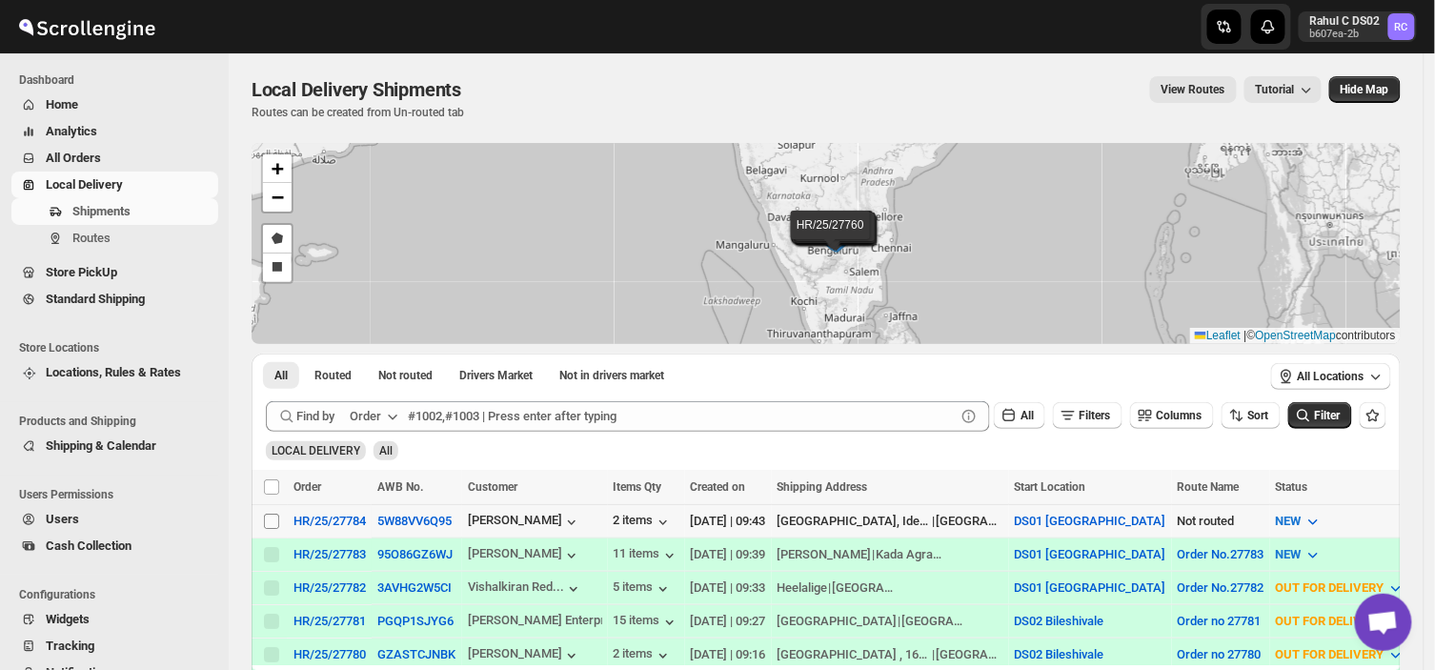
click at [264, 522] on input "Select shipment" at bounding box center [271, 520] width 15 height 15
checkbox input "true"
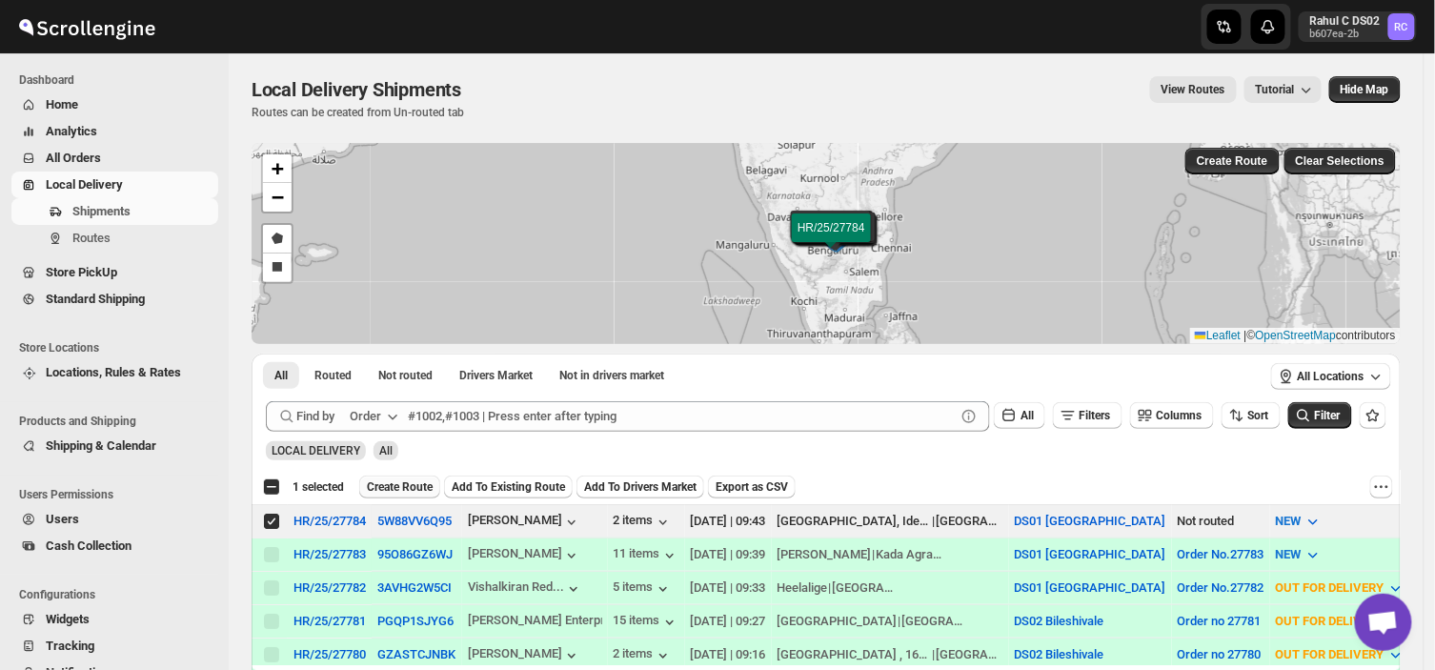
click at [404, 482] on span "Create Route" at bounding box center [400, 486] width 66 height 15
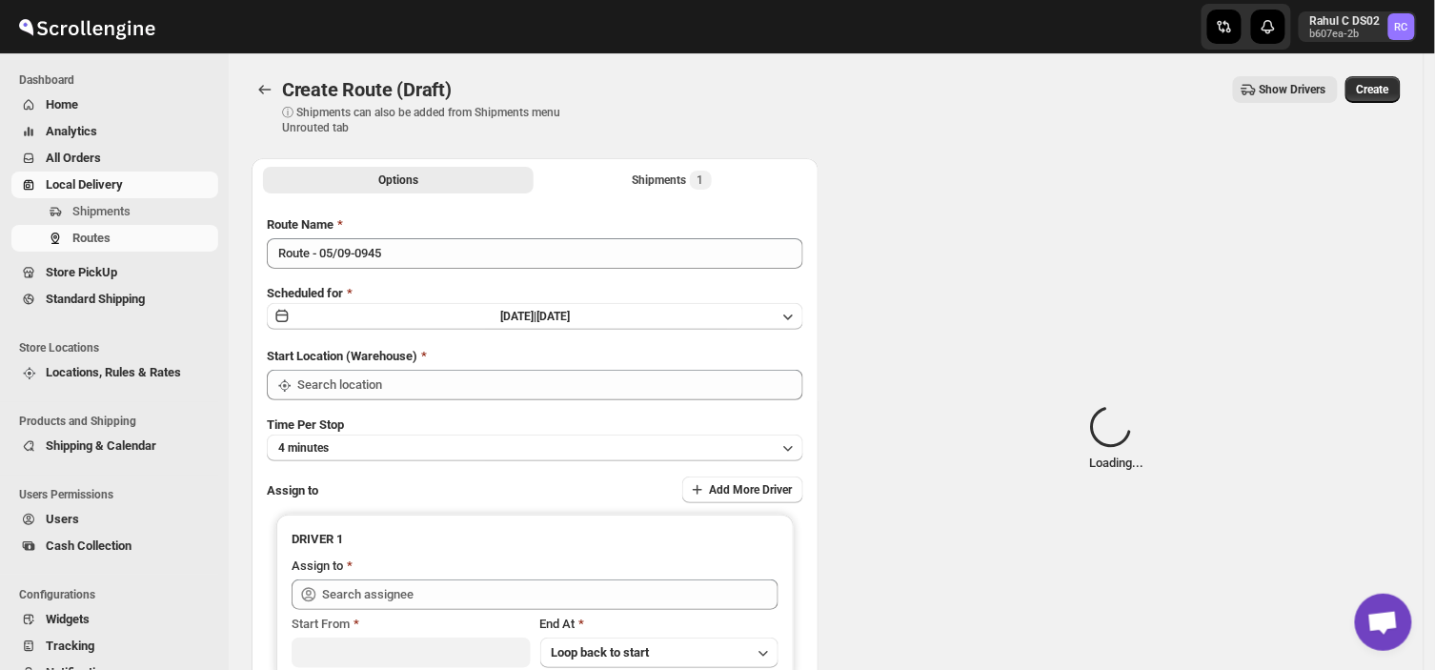
type input "DS01 [GEOGRAPHIC_DATA]"
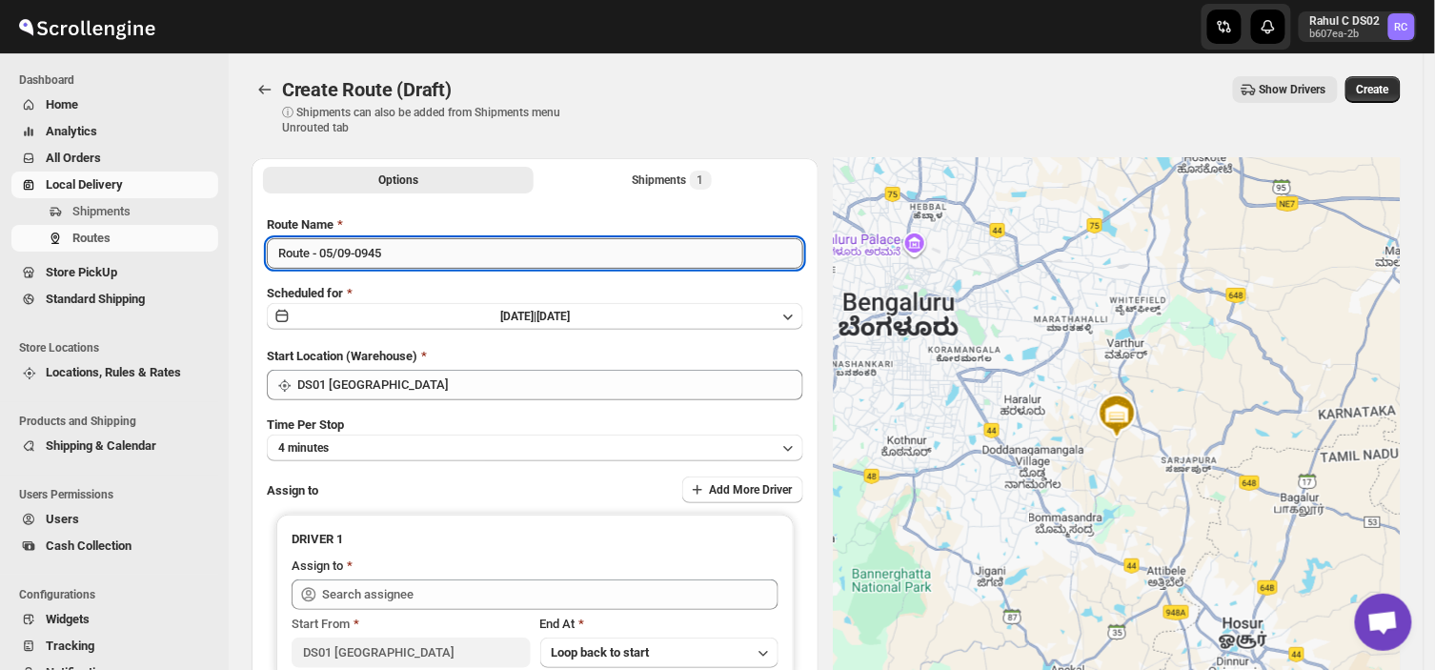
click at [394, 255] on input "Route - 05/09-0945" at bounding box center [535, 253] width 536 height 30
type input "R"
type input "Order no 27784"
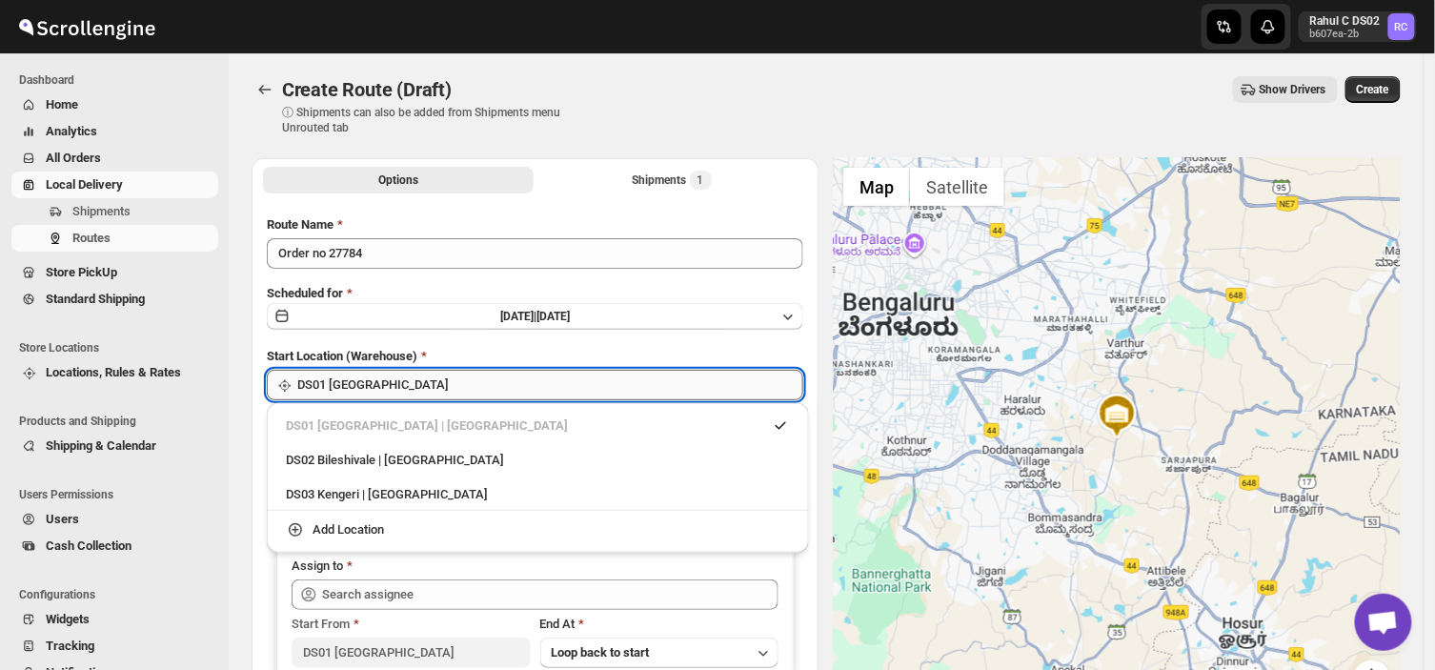
click at [411, 387] on input "DS01 [GEOGRAPHIC_DATA]" at bounding box center [550, 385] width 506 height 30
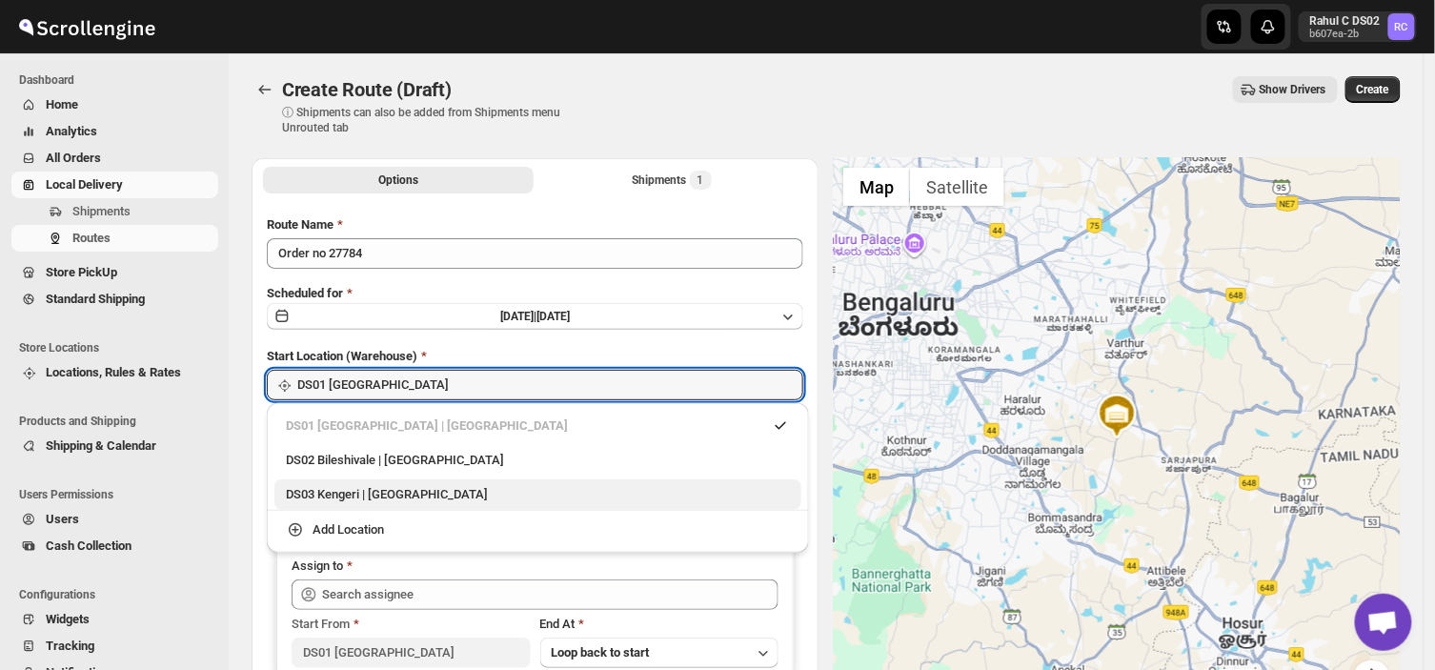
click at [331, 496] on div "DS03 Kengeri | [GEOGRAPHIC_DATA]" at bounding box center [538, 494] width 504 height 19
type input "DS03 Kengeri"
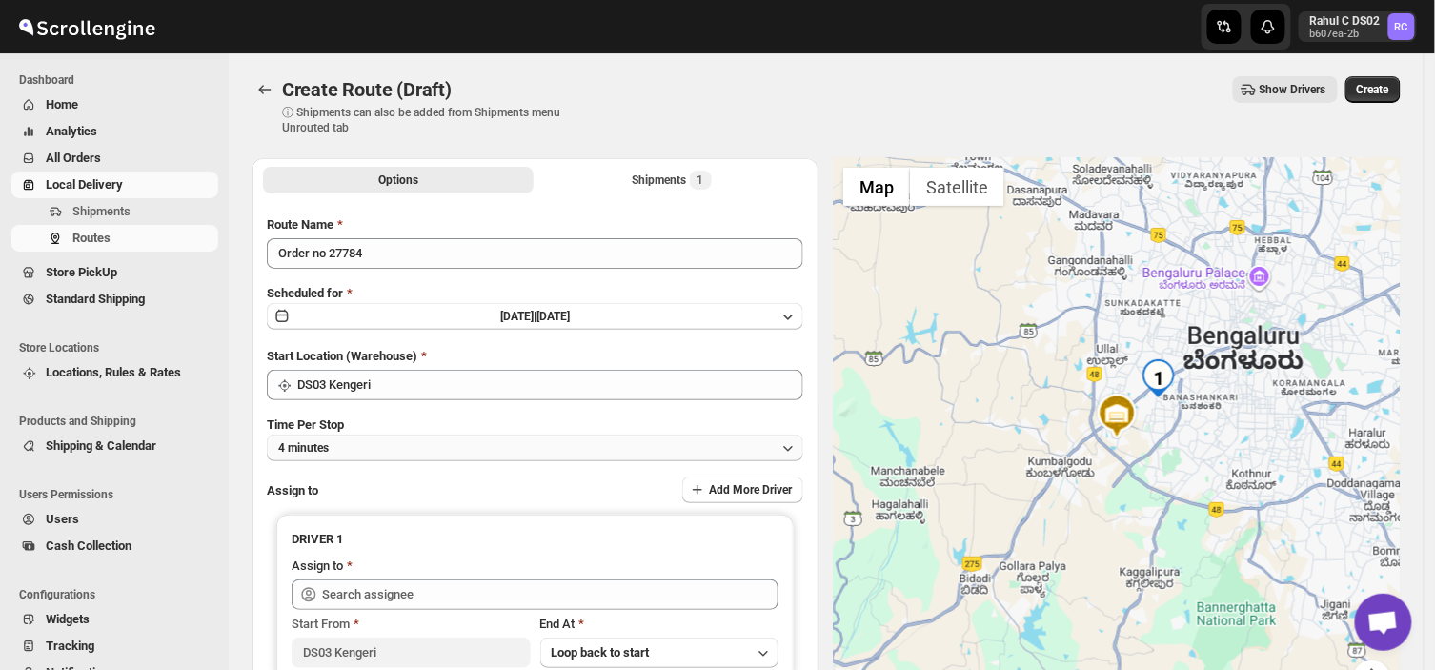
click at [363, 443] on button "4 minutes" at bounding box center [535, 447] width 536 height 27
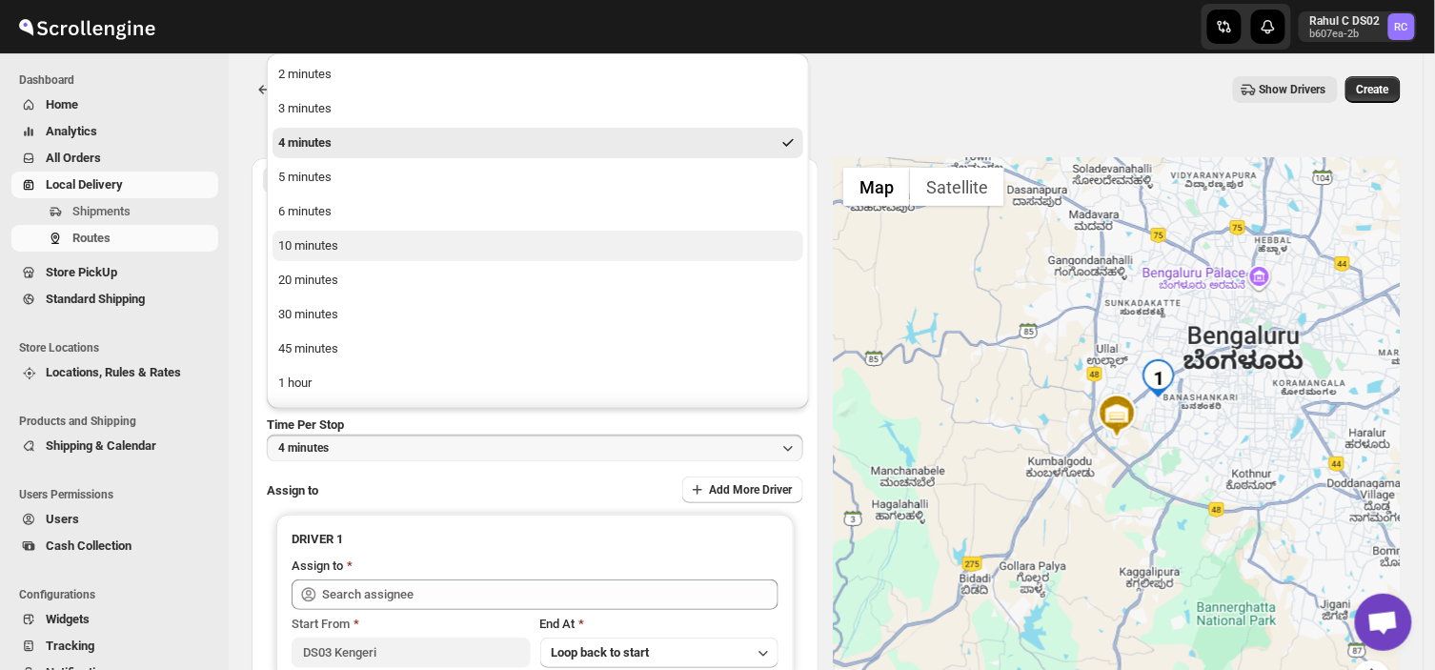
click at [320, 248] on div "10 minutes" at bounding box center [308, 245] width 60 height 19
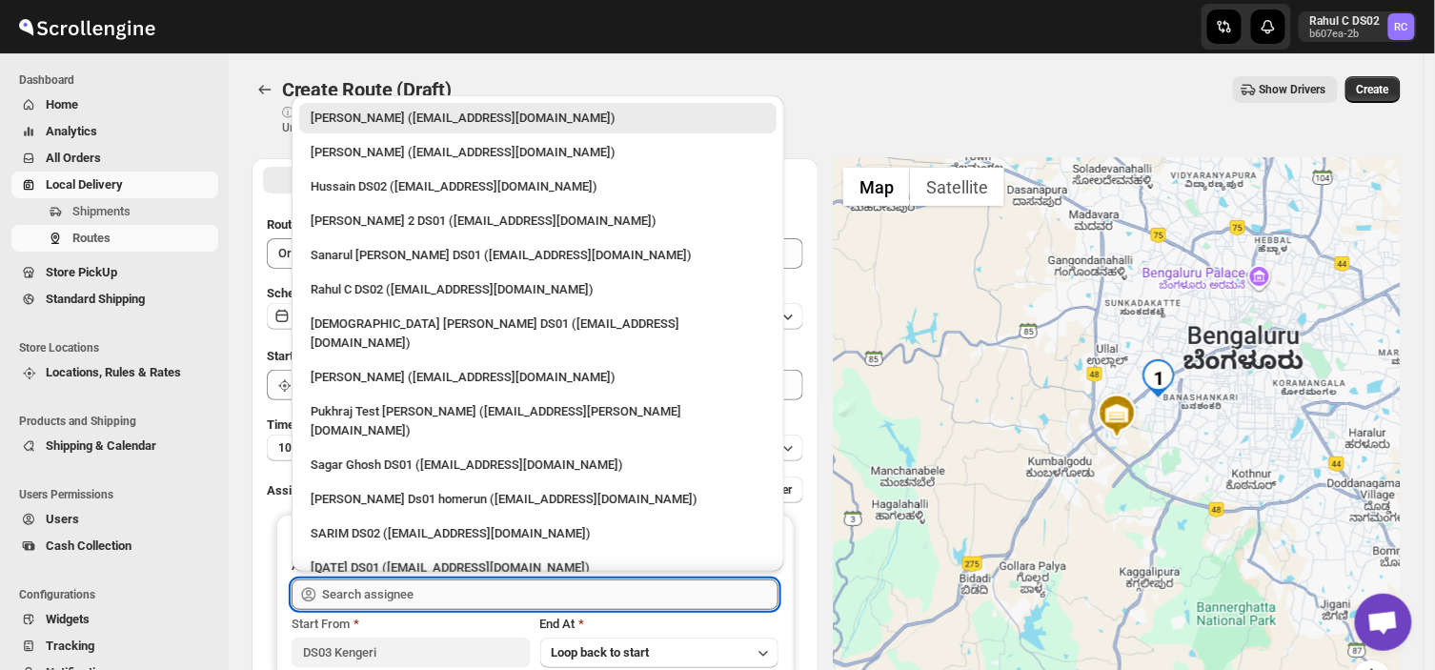
click at [421, 598] on input "text" at bounding box center [550, 594] width 456 height 30
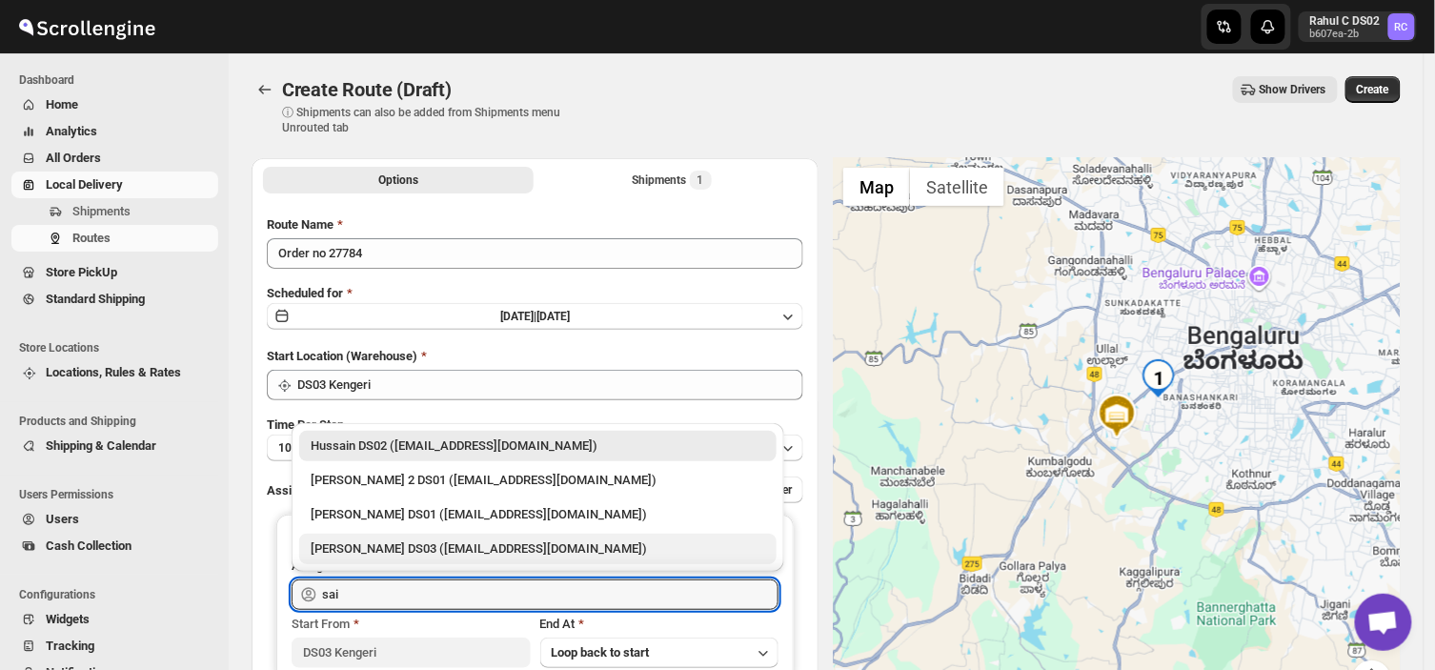
click at [365, 539] on div "[PERSON_NAME] DS03 ([EMAIL_ADDRESS][DOMAIN_NAME])" at bounding box center [538, 548] width 454 height 19
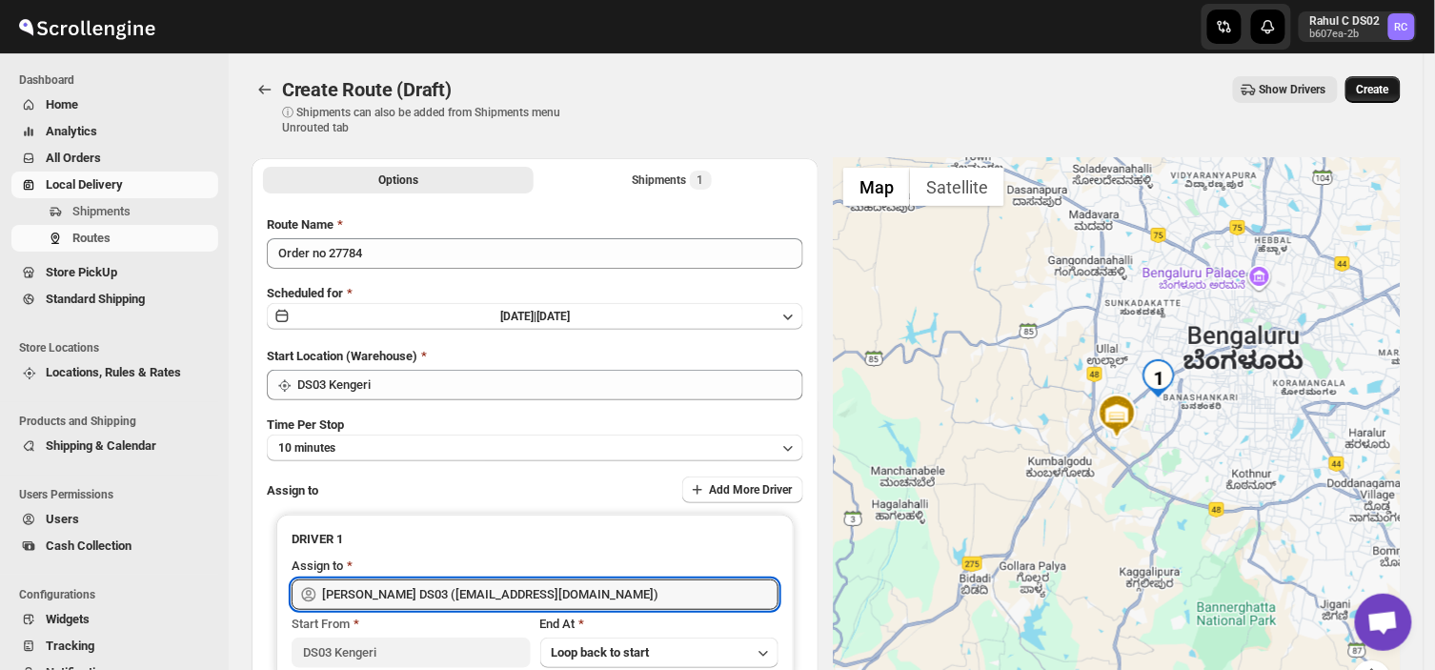
type input "[PERSON_NAME] DS03 ([EMAIL_ADDRESS][DOMAIN_NAME])"
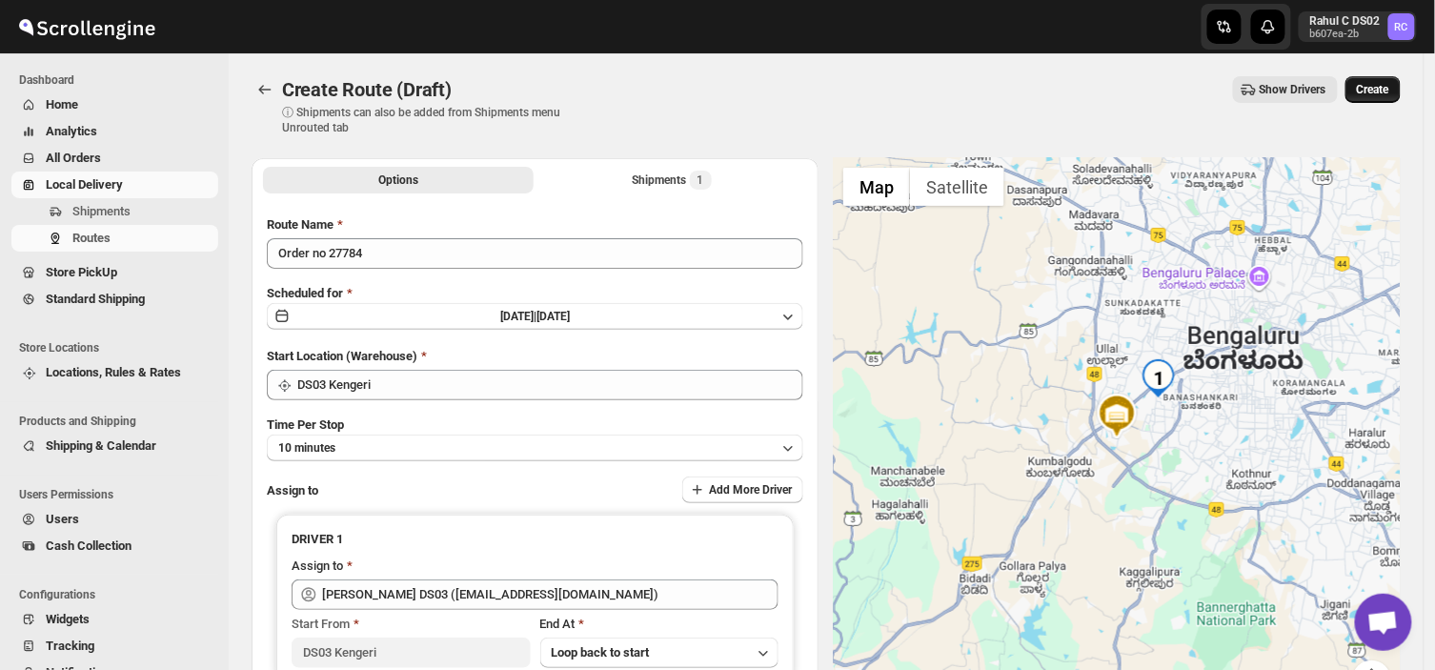
click at [1387, 87] on span "Create" at bounding box center [1372, 89] width 32 height 15
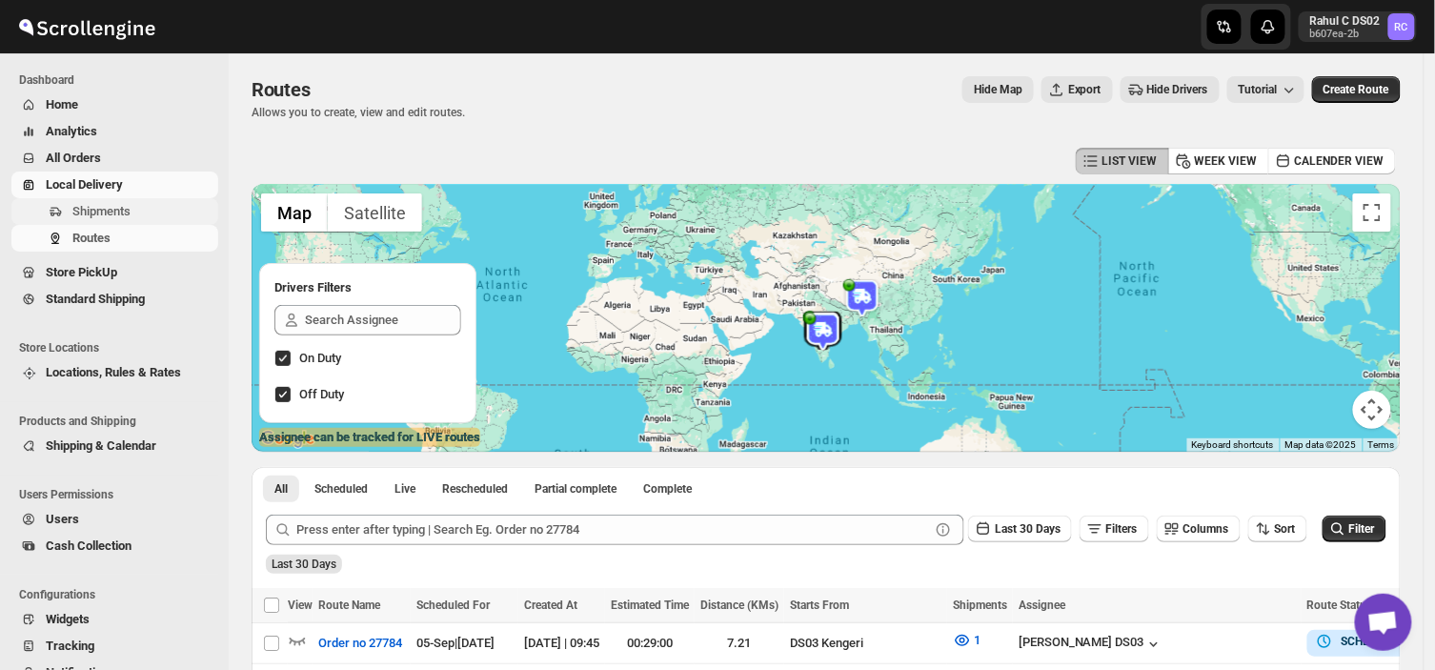
click at [146, 215] on span "Shipments" at bounding box center [143, 211] width 142 height 19
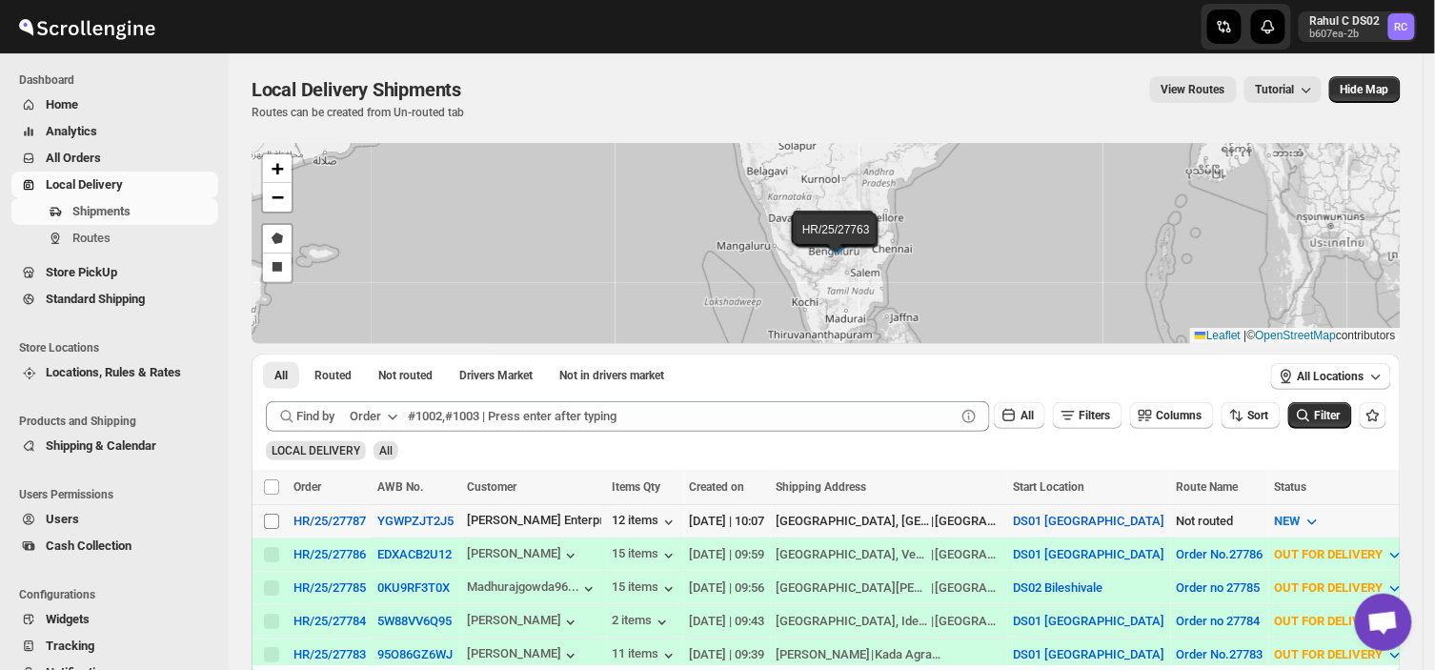
click at [277, 516] on input "Select shipment" at bounding box center [271, 520] width 15 height 15
checkbox input "true"
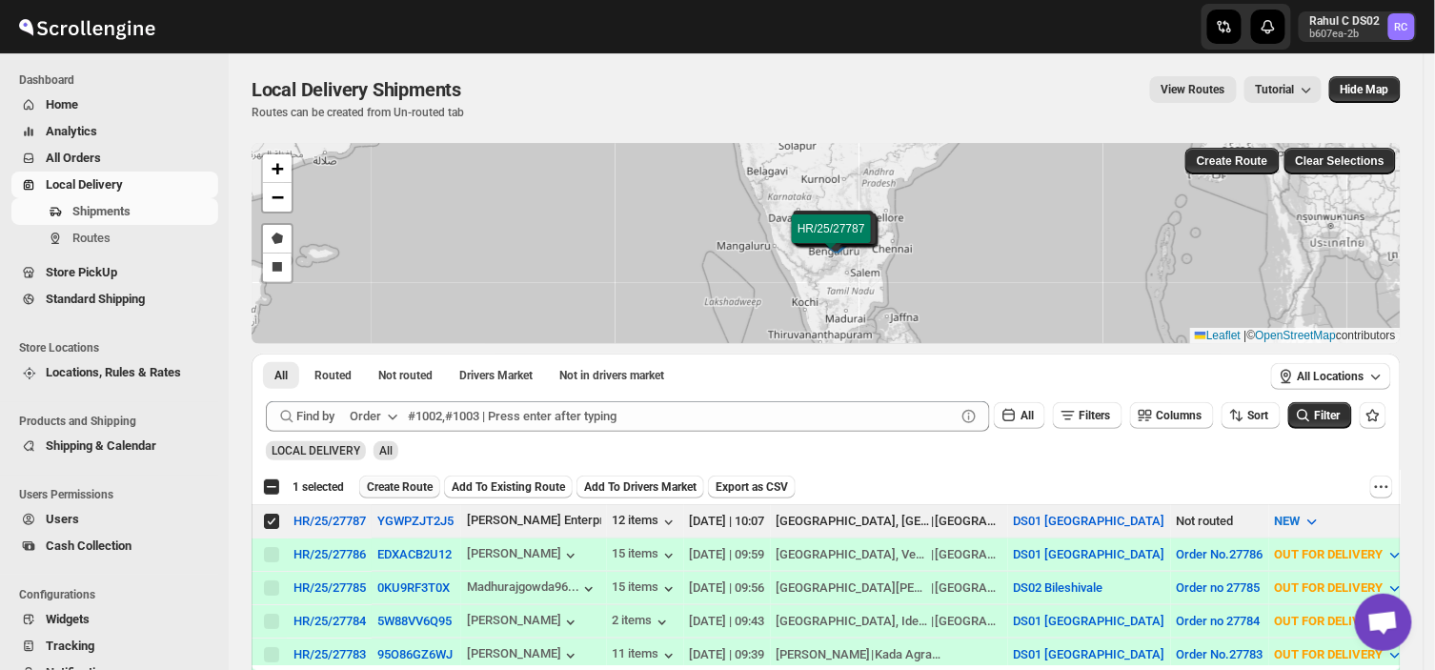
click at [404, 479] on span "Create Route" at bounding box center [400, 486] width 66 height 15
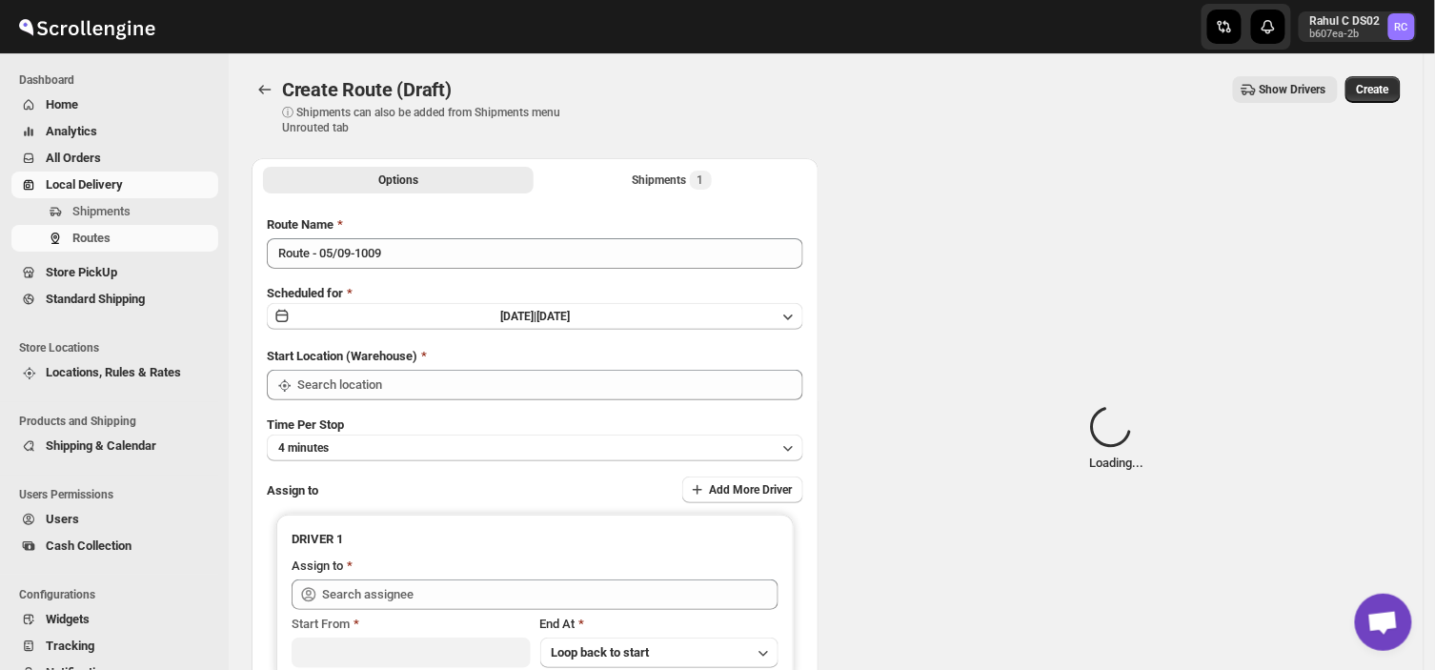
type input "DS01 [GEOGRAPHIC_DATA]"
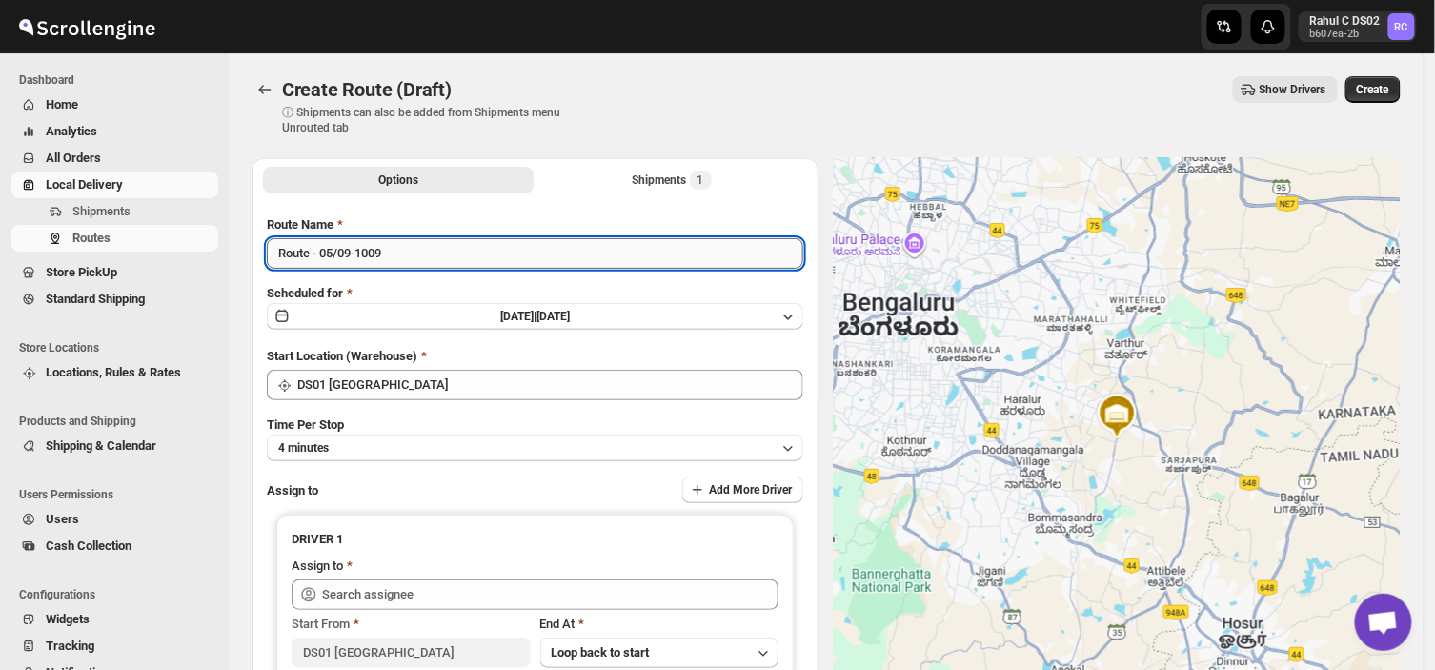
click at [393, 244] on input "Route - 05/09-1009" at bounding box center [535, 253] width 536 height 30
type input "R"
type input "Order no 27787"
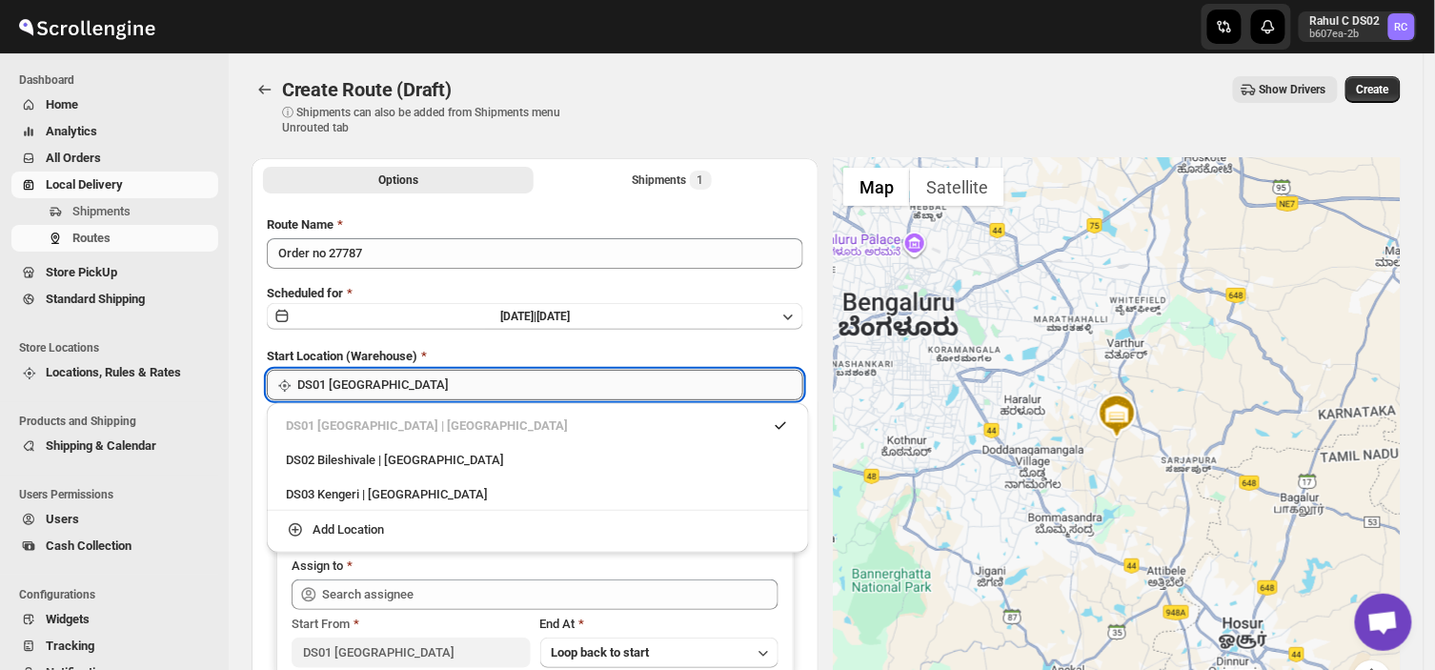
click at [431, 382] on input "DS01 [GEOGRAPHIC_DATA]" at bounding box center [550, 385] width 506 height 30
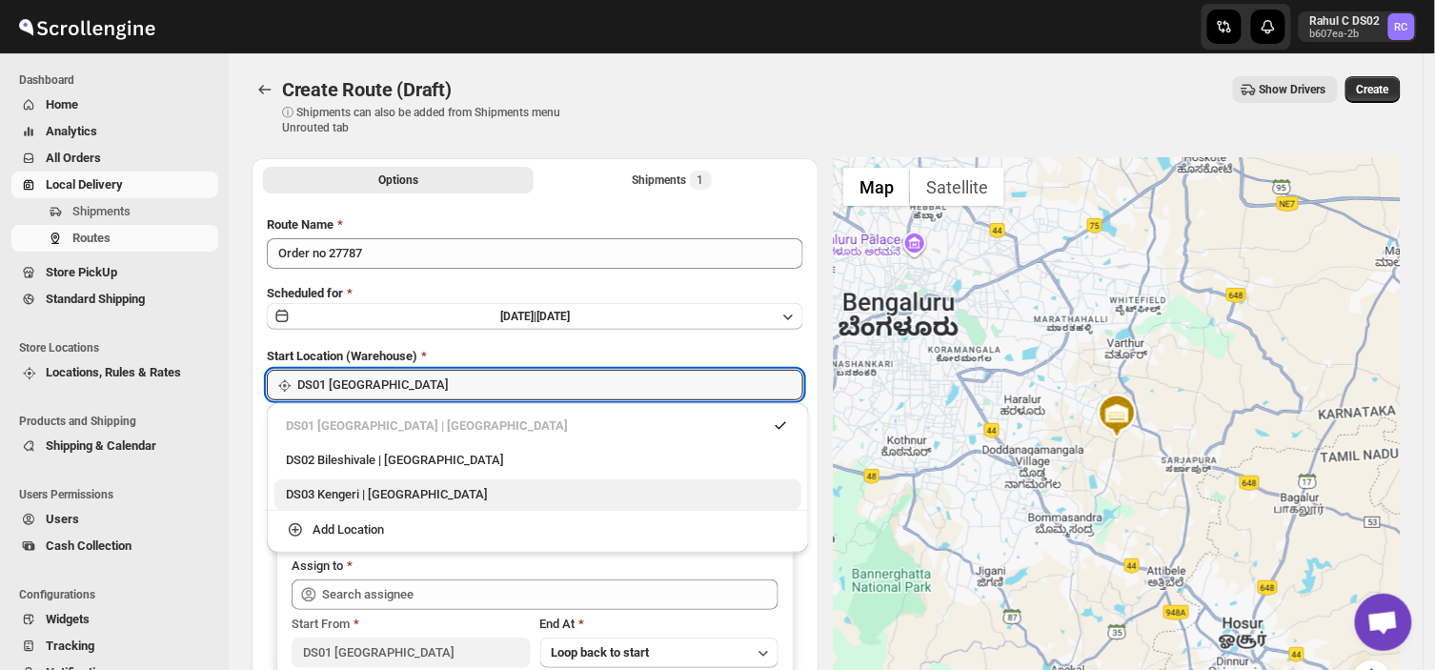
click at [328, 492] on div "DS03 Kengeri | [GEOGRAPHIC_DATA]" at bounding box center [538, 494] width 504 height 19
type input "DS03 Kengeri"
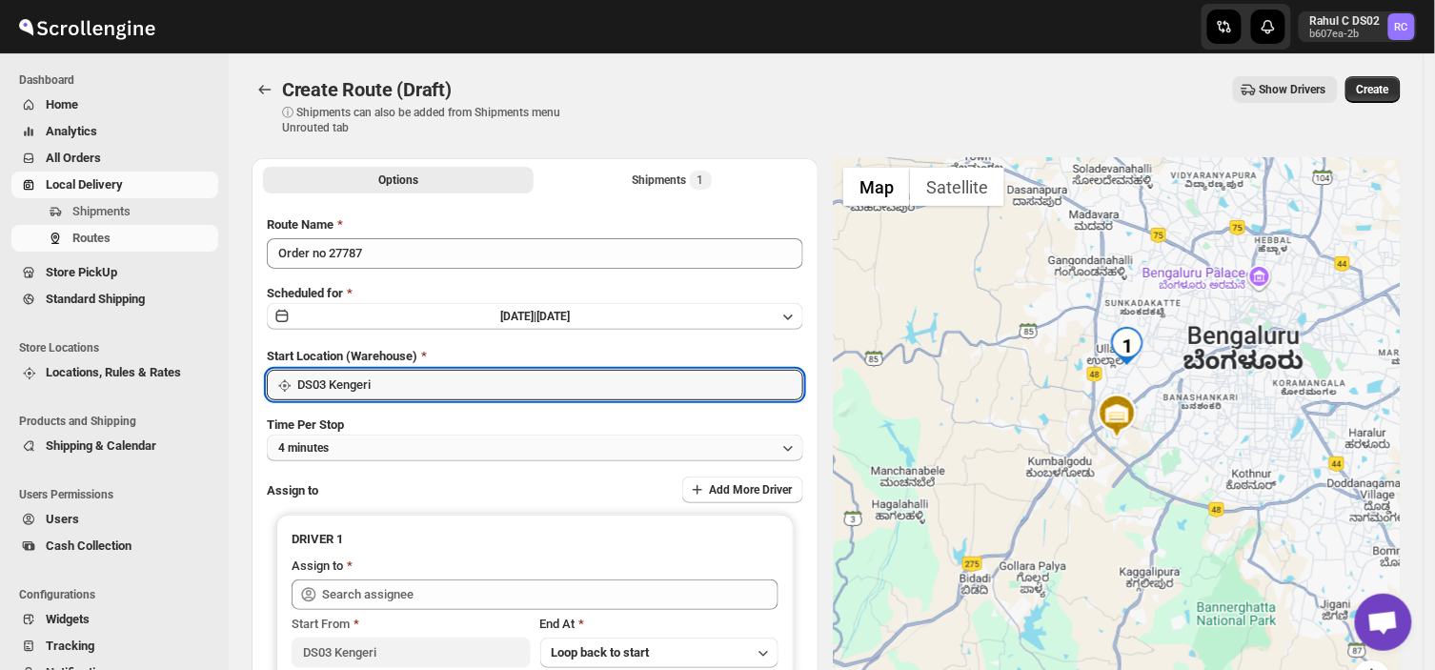
click at [344, 444] on button "4 minutes" at bounding box center [535, 447] width 536 height 27
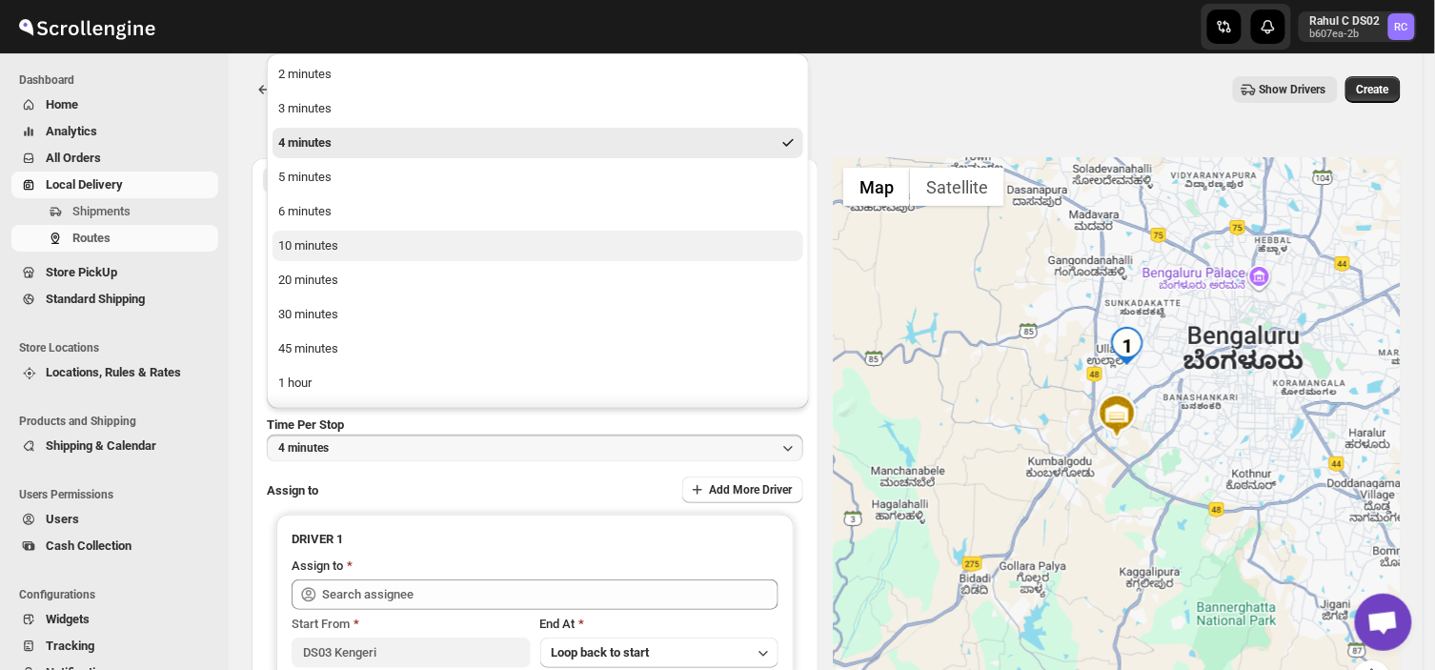
click at [316, 241] on div "10 minutes" at bounding box center [308, 245] width 60 height 19
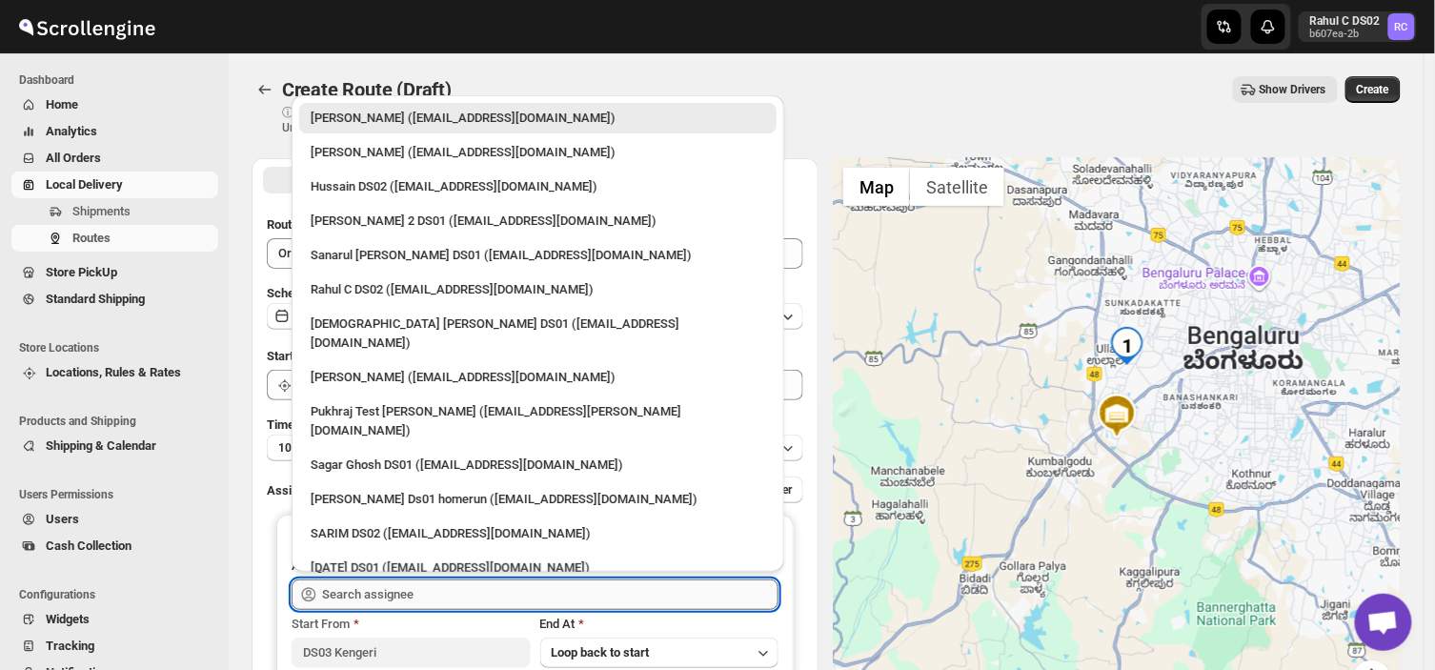
click at [453, 589] on input "text" at bounding box center [550, 594] width 456 height 30
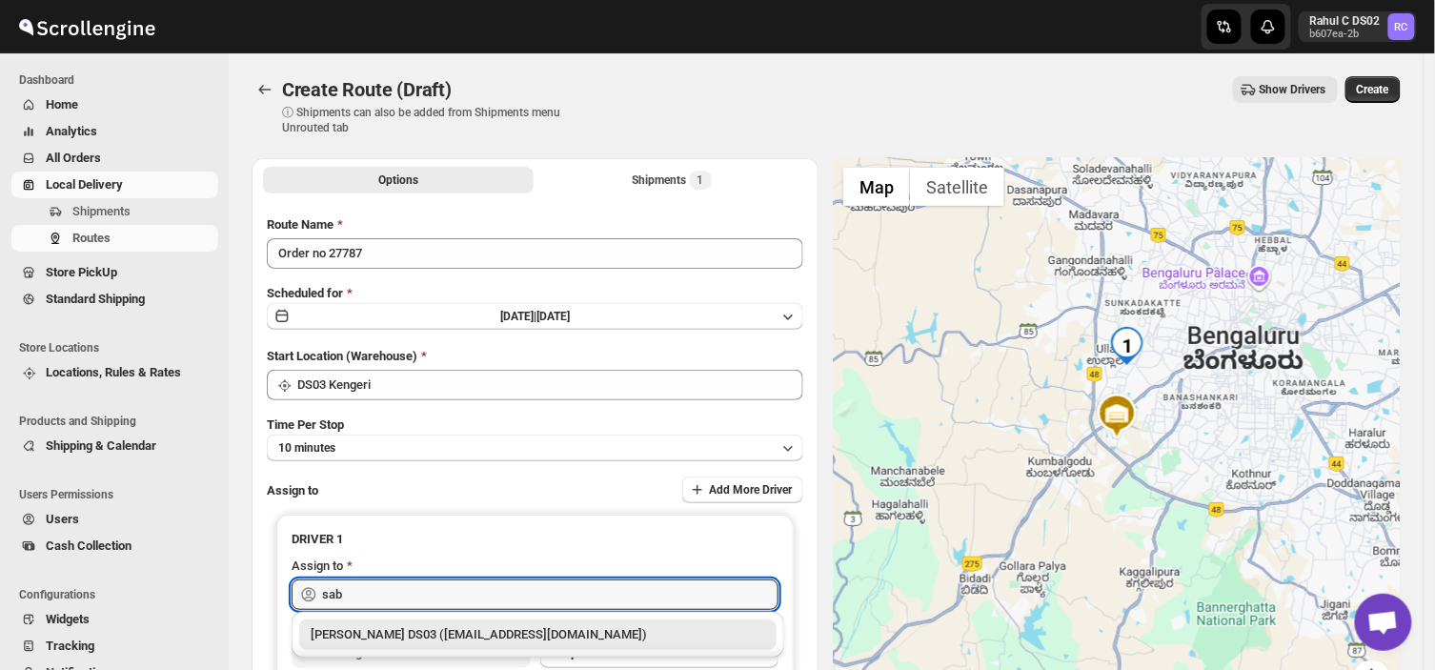
click at [436, 630] on div "[PERSON_NAME] DS03 ([EMAIL_ADDRESS][DOMAIN_NAME])" at bounding box center [538, 634] width 454 height 19
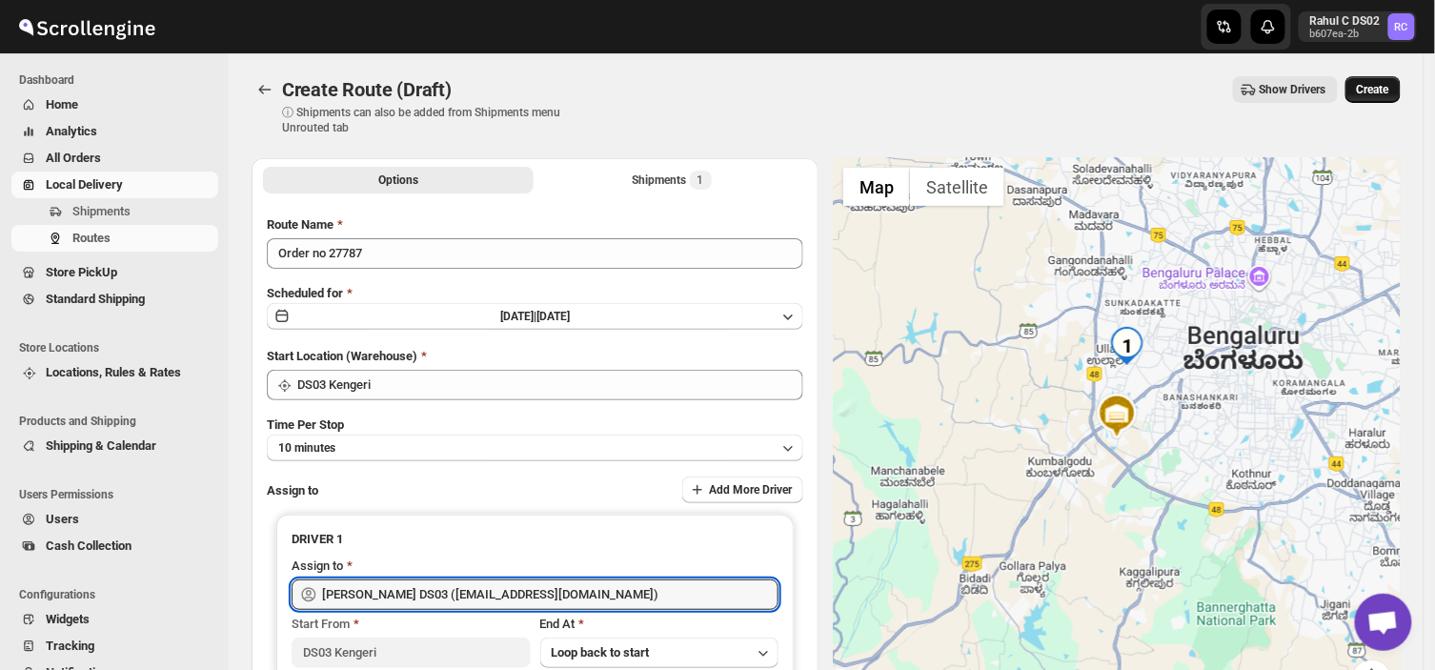
type input "[PERSON_NAME] DS03 ([EMAIL_ADDRESS][DOMAIN_NAME])"
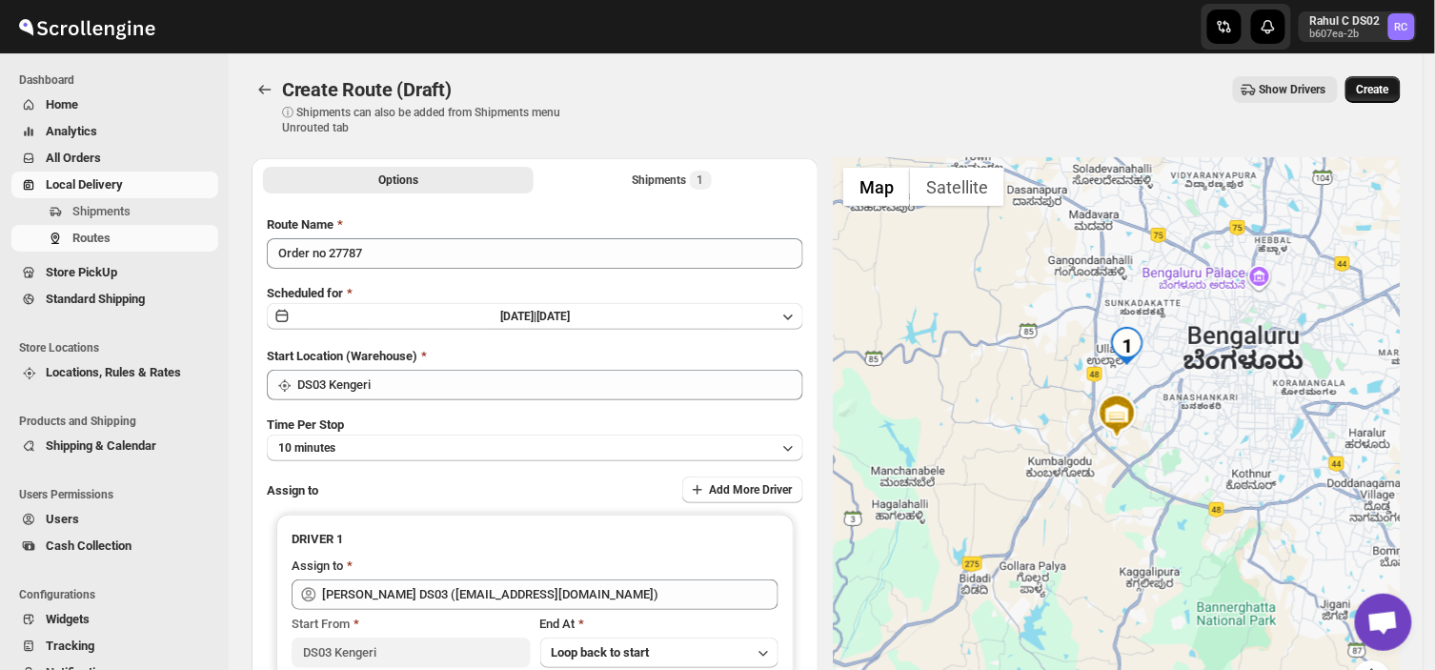
click at [1378, 77] on button "Create" at bounding box center [1372, 89] width 55 height 27
